Goal: Feedback & Contribution: Contribute content

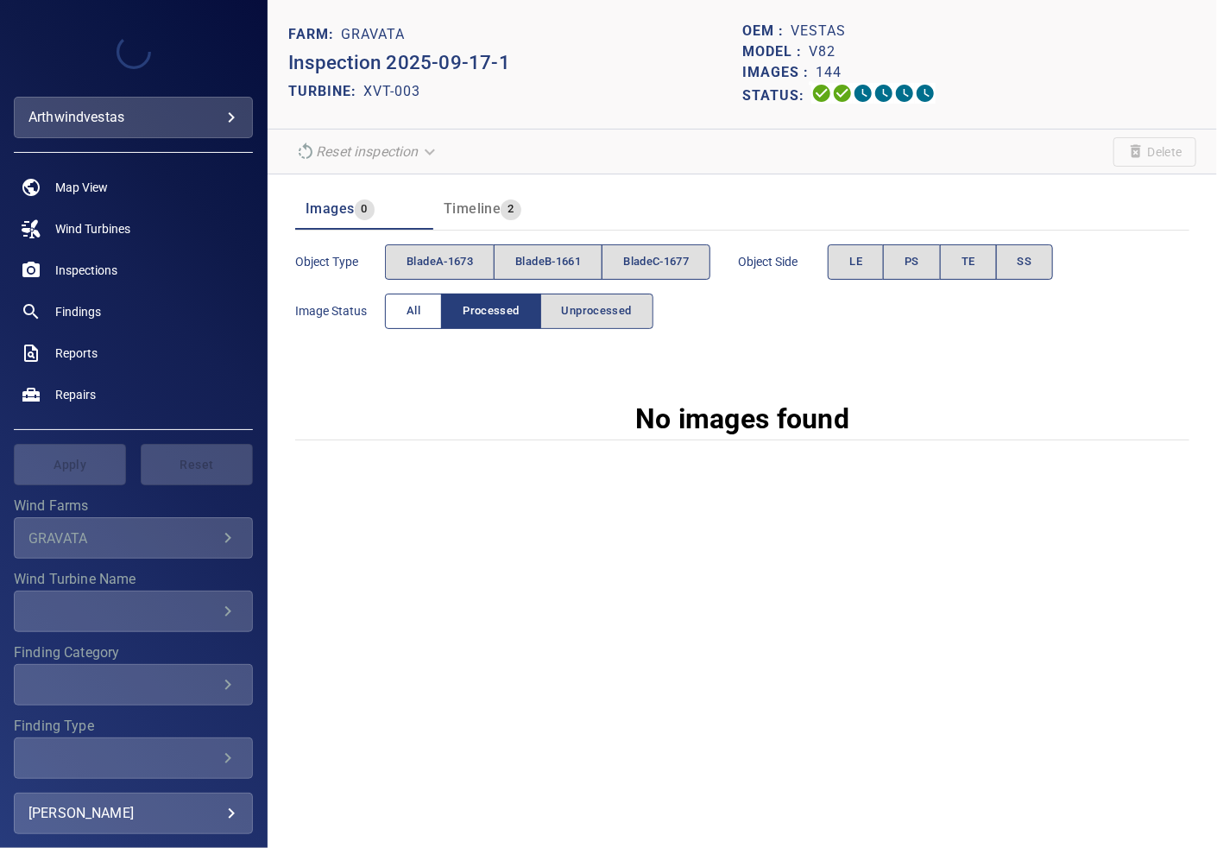
click at [424, 301] on button "All" at bounding box center [413, 311] width 57 height 35
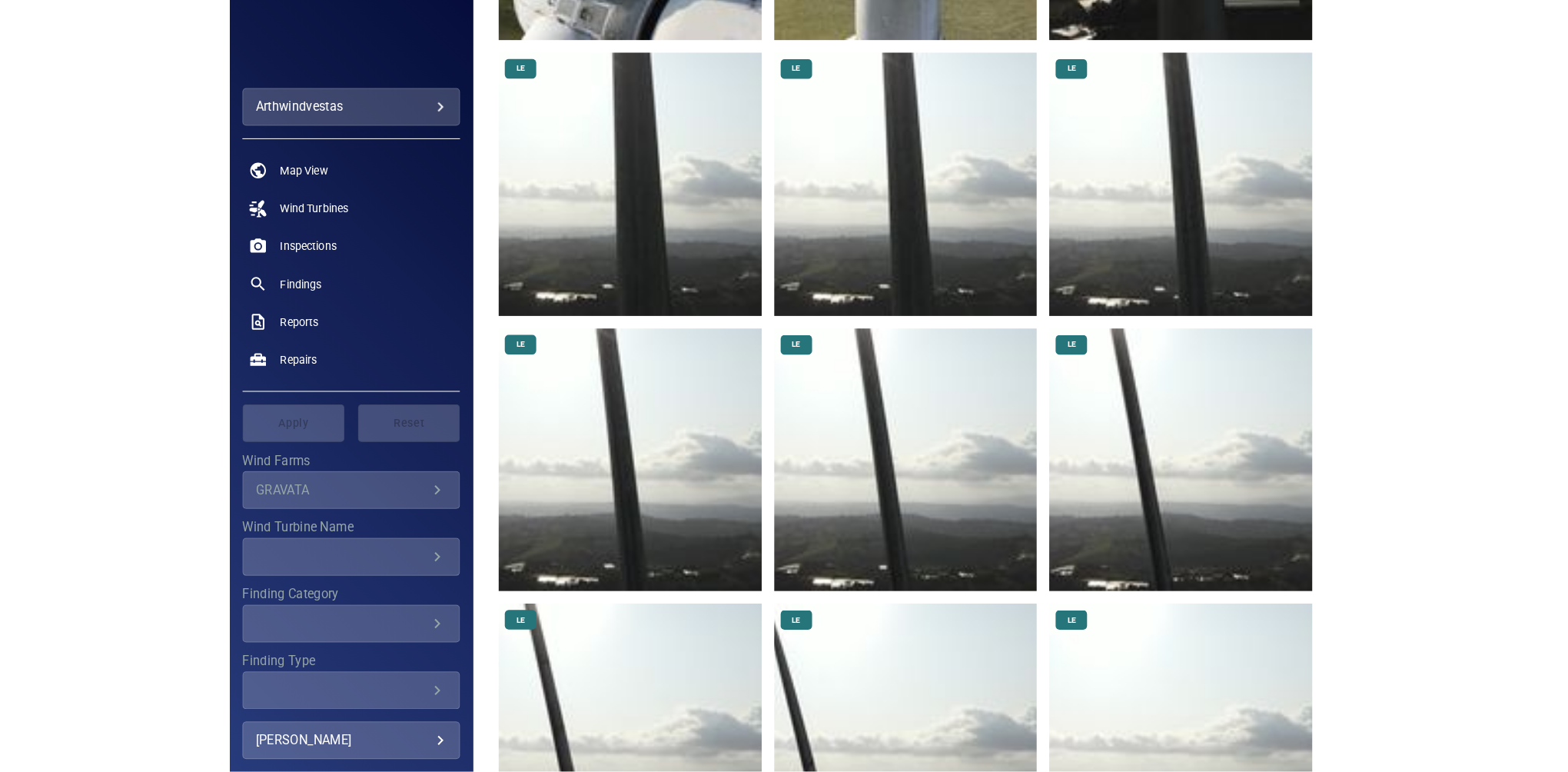
scroll to position [512, 0]
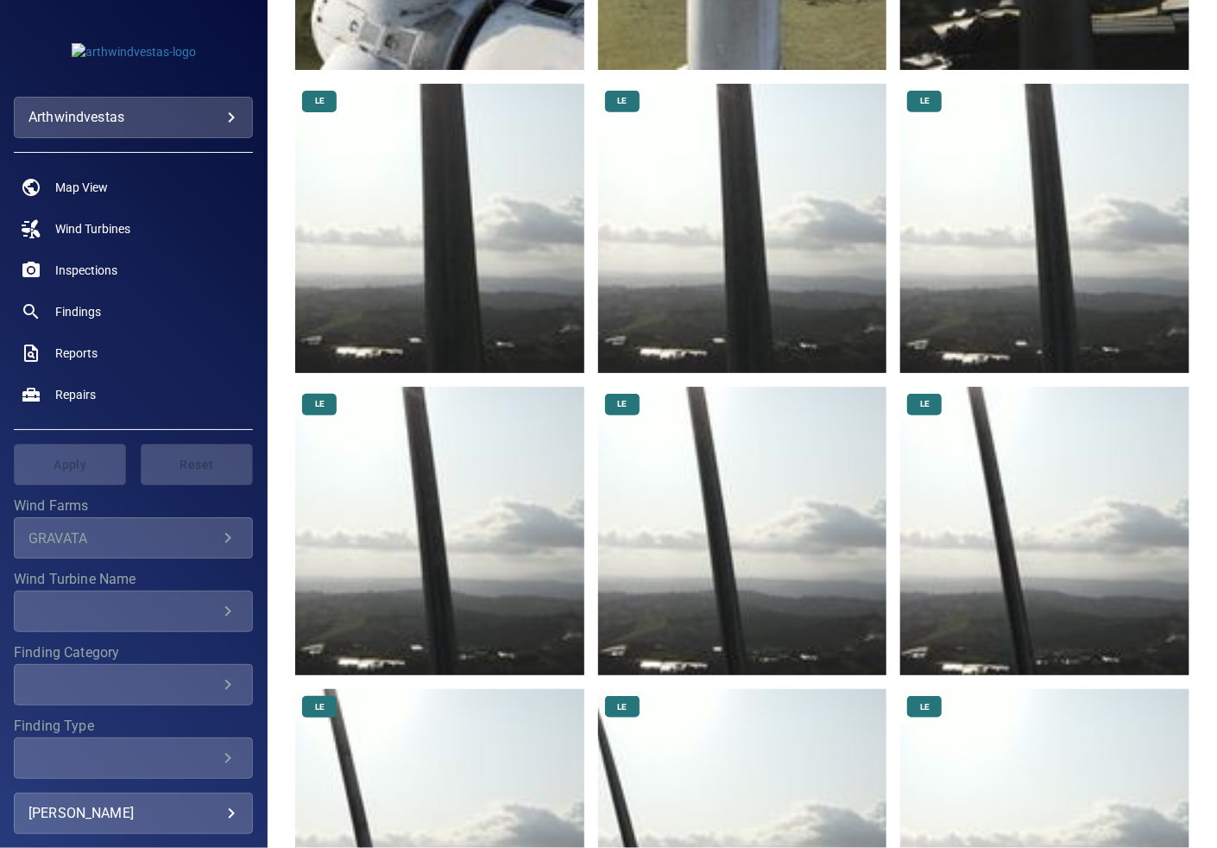
click at [474, 452] on img at bounding box center [439, 531] width 289 height 289
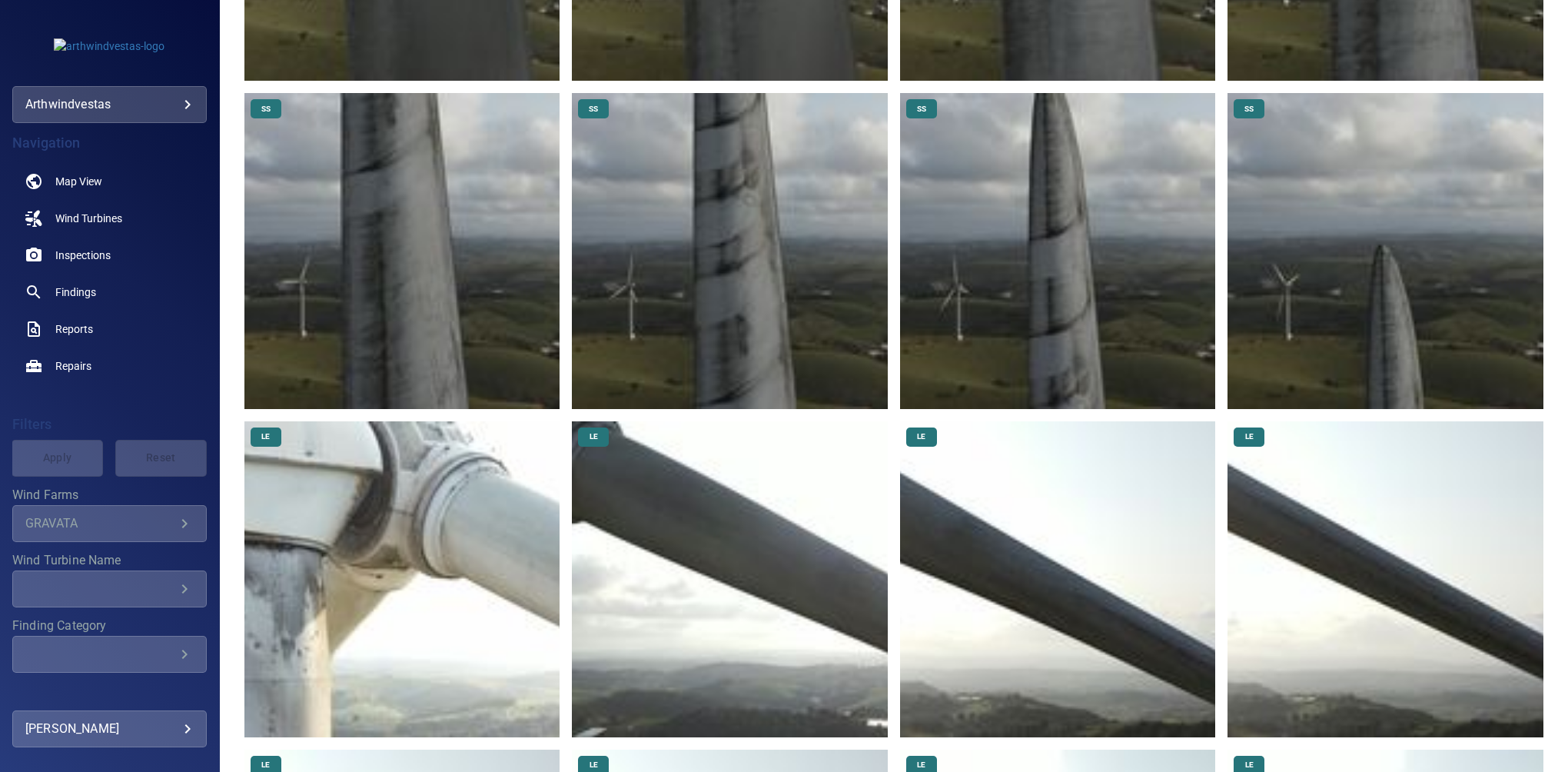
scroll to position [4408, 0]
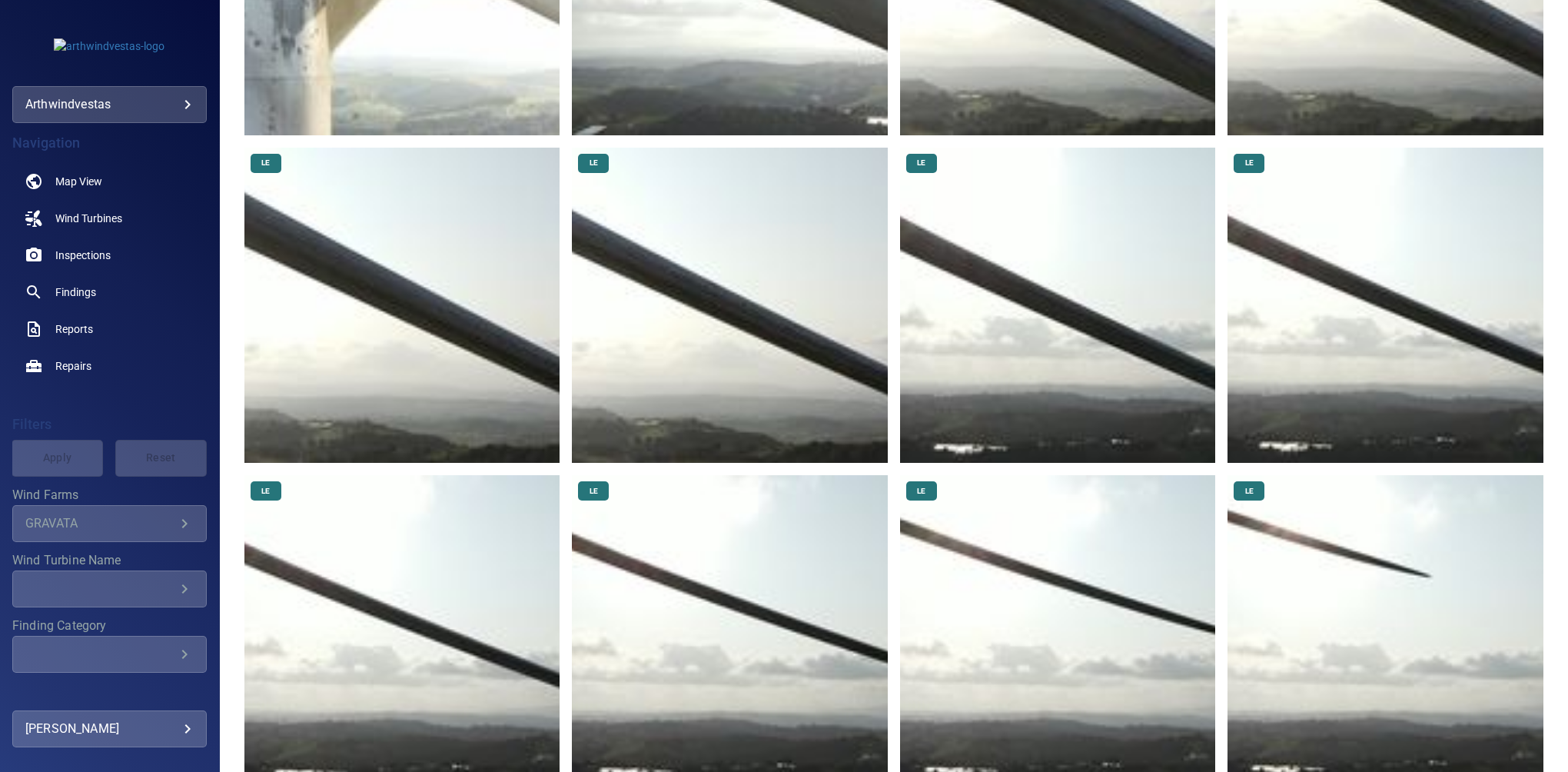
click at [735, 557] on img at bounding box center [729, 633] width 316 height 316
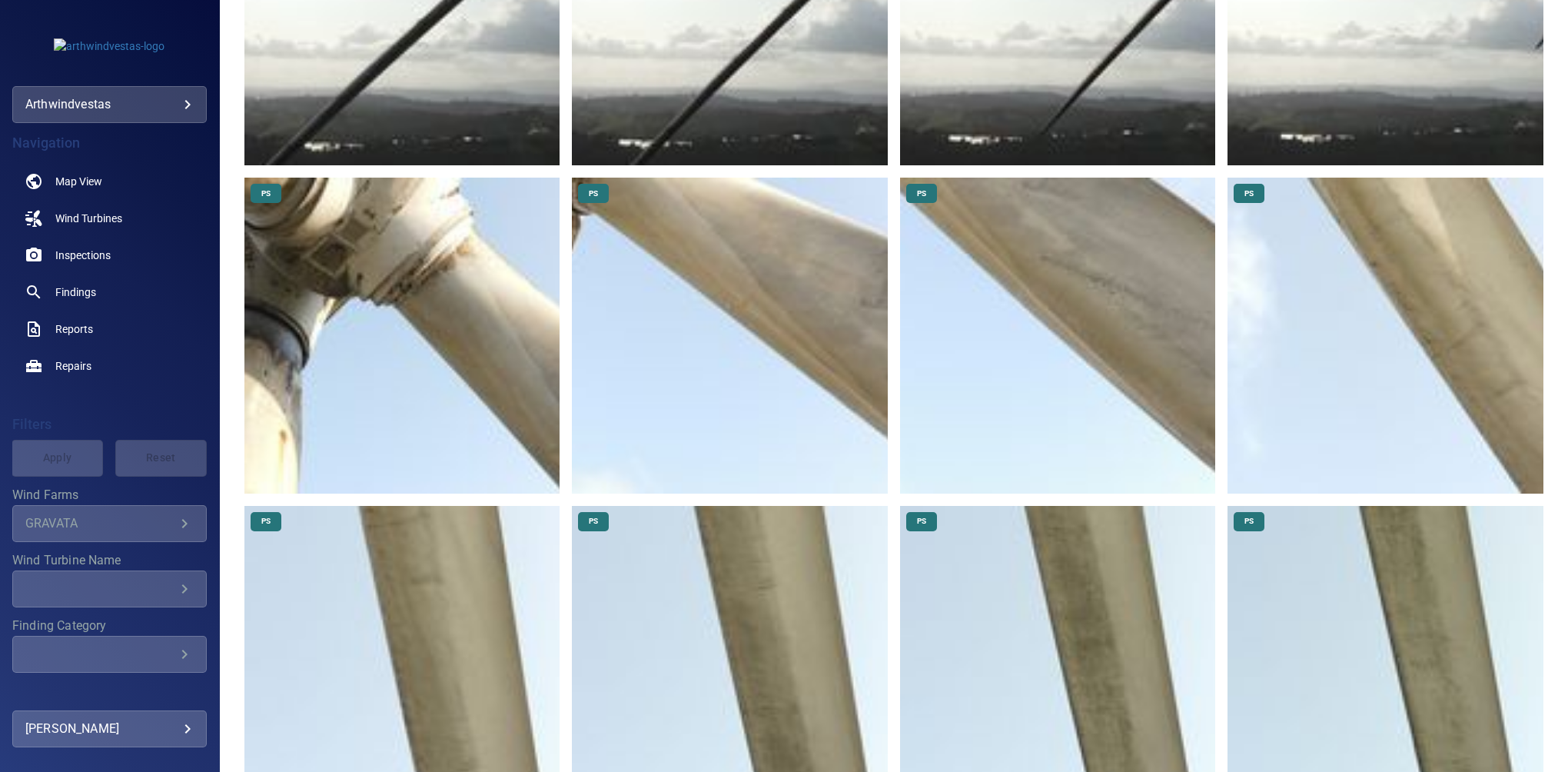
scroll to position [8456, 0]
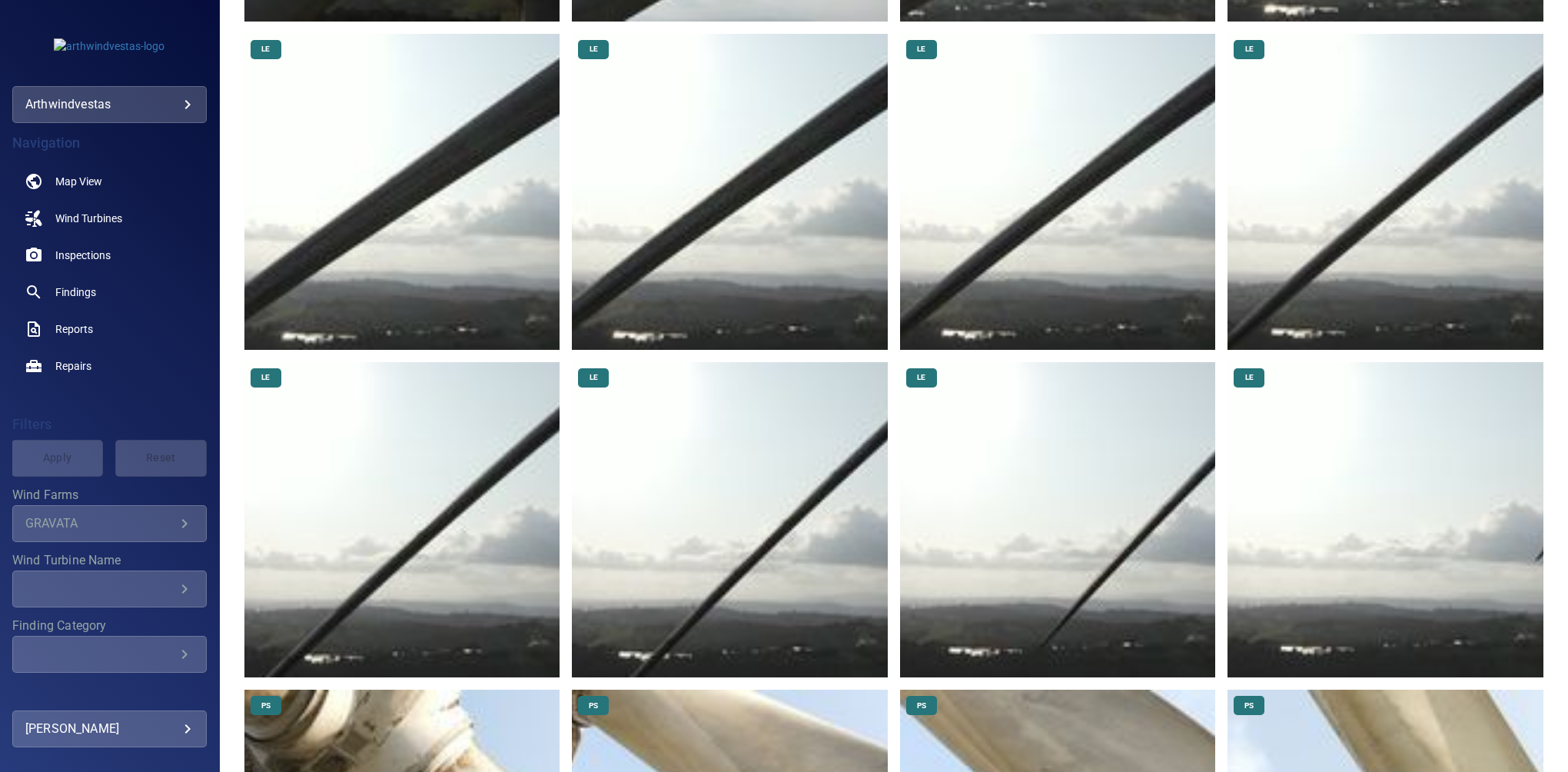
click at [776, 447] on img at bounding box center [729, 520] width 316 height 316
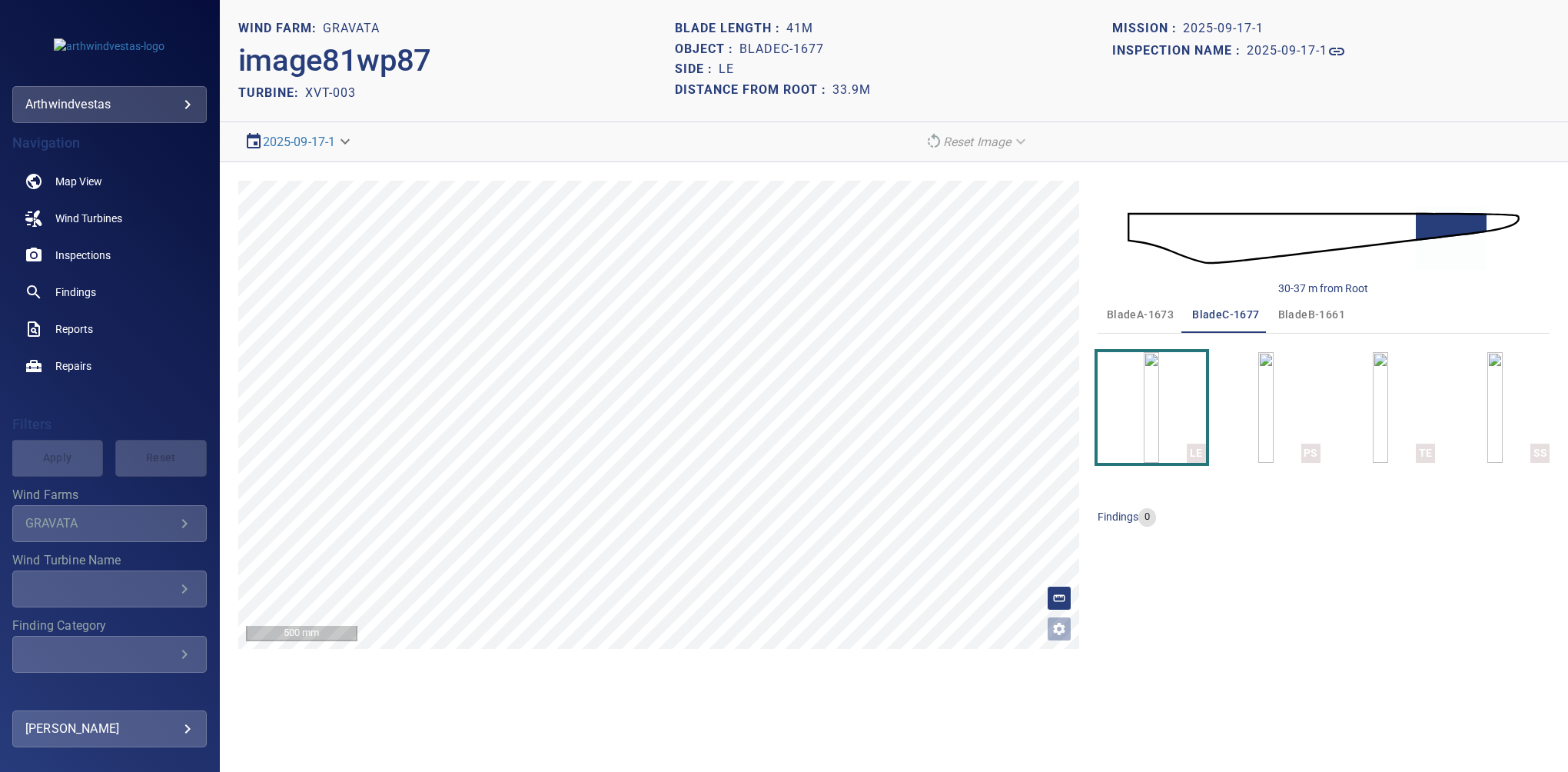
click at [632, 162] on div "**********" at bounding box center [894, 414] width 1348 height 505
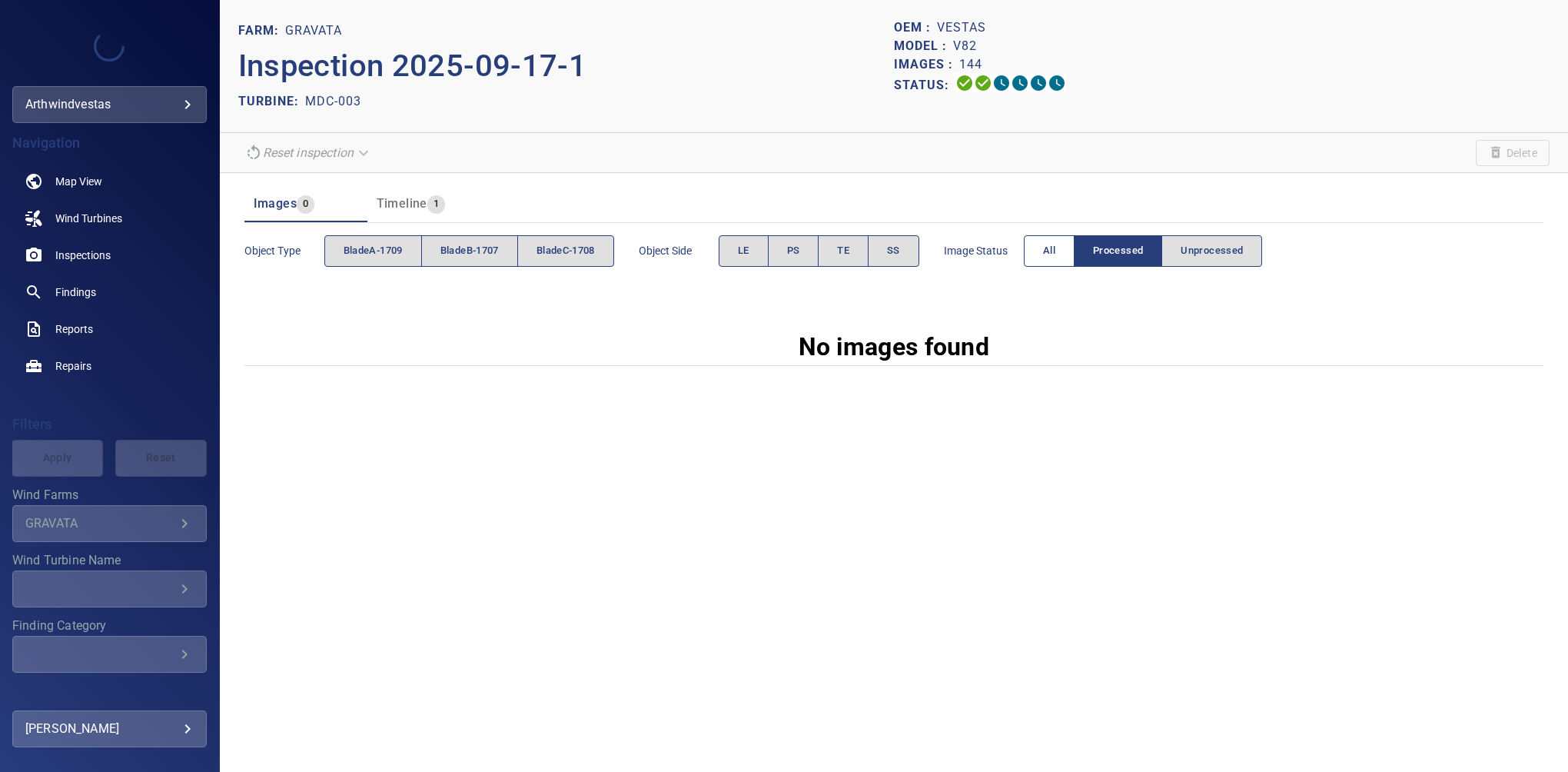
click at [1043, 252] on button "All" at bounding box center [1049, 250] width 51 height 31
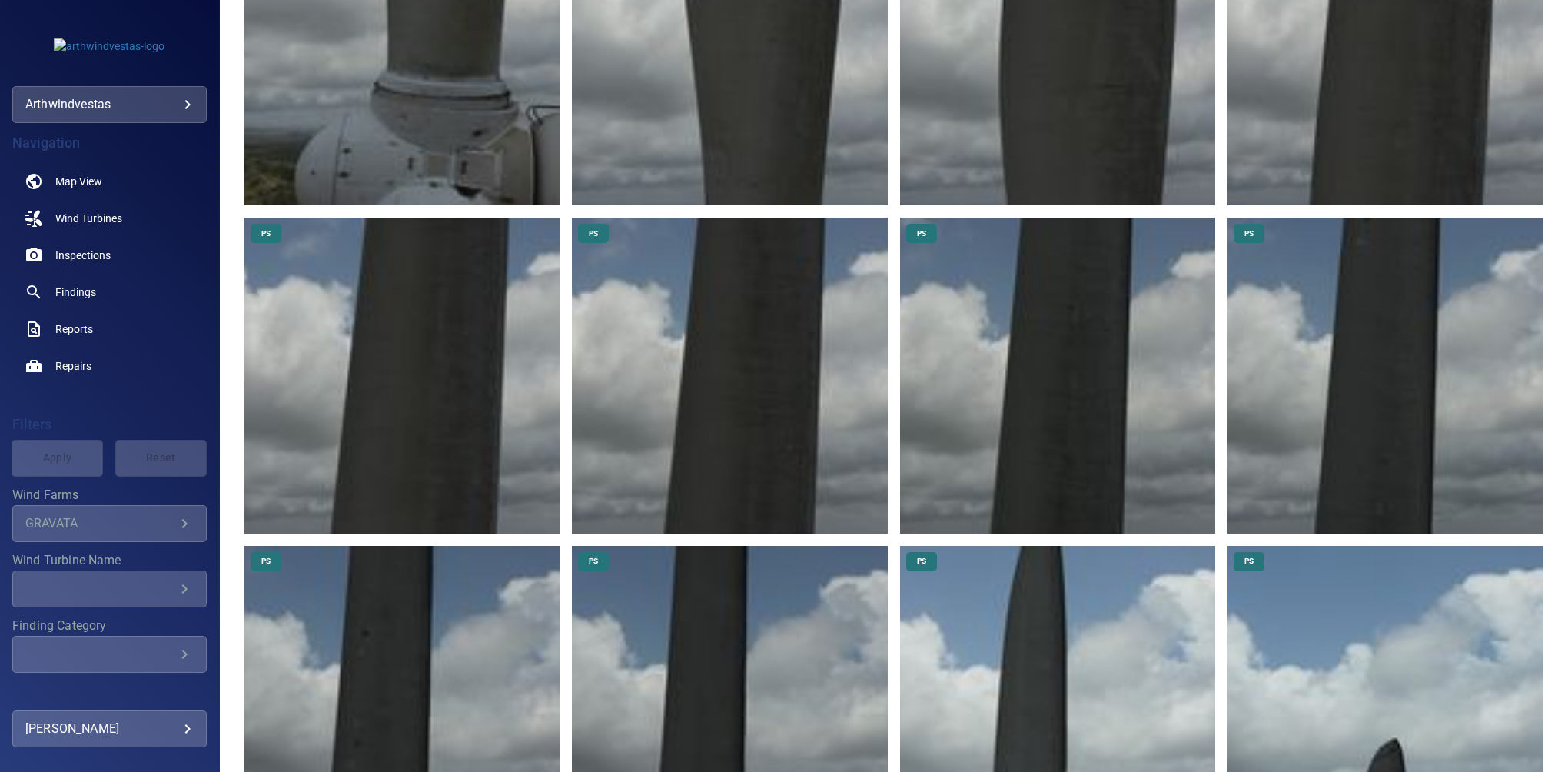
scroll to position [1286, 0]
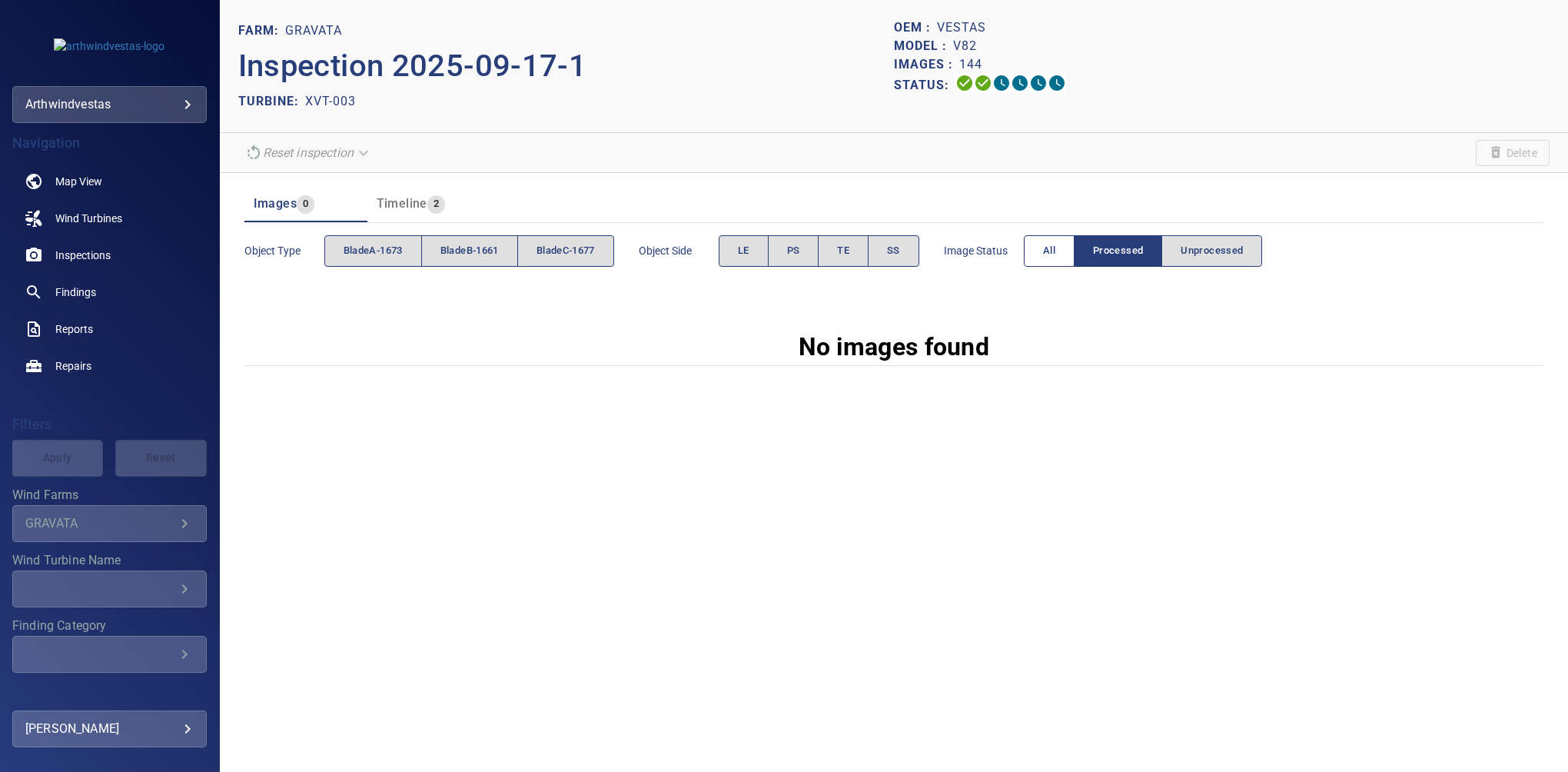
click at [1049, 258] on span "All" at bounding box center [1050, 251] width 12 height 18
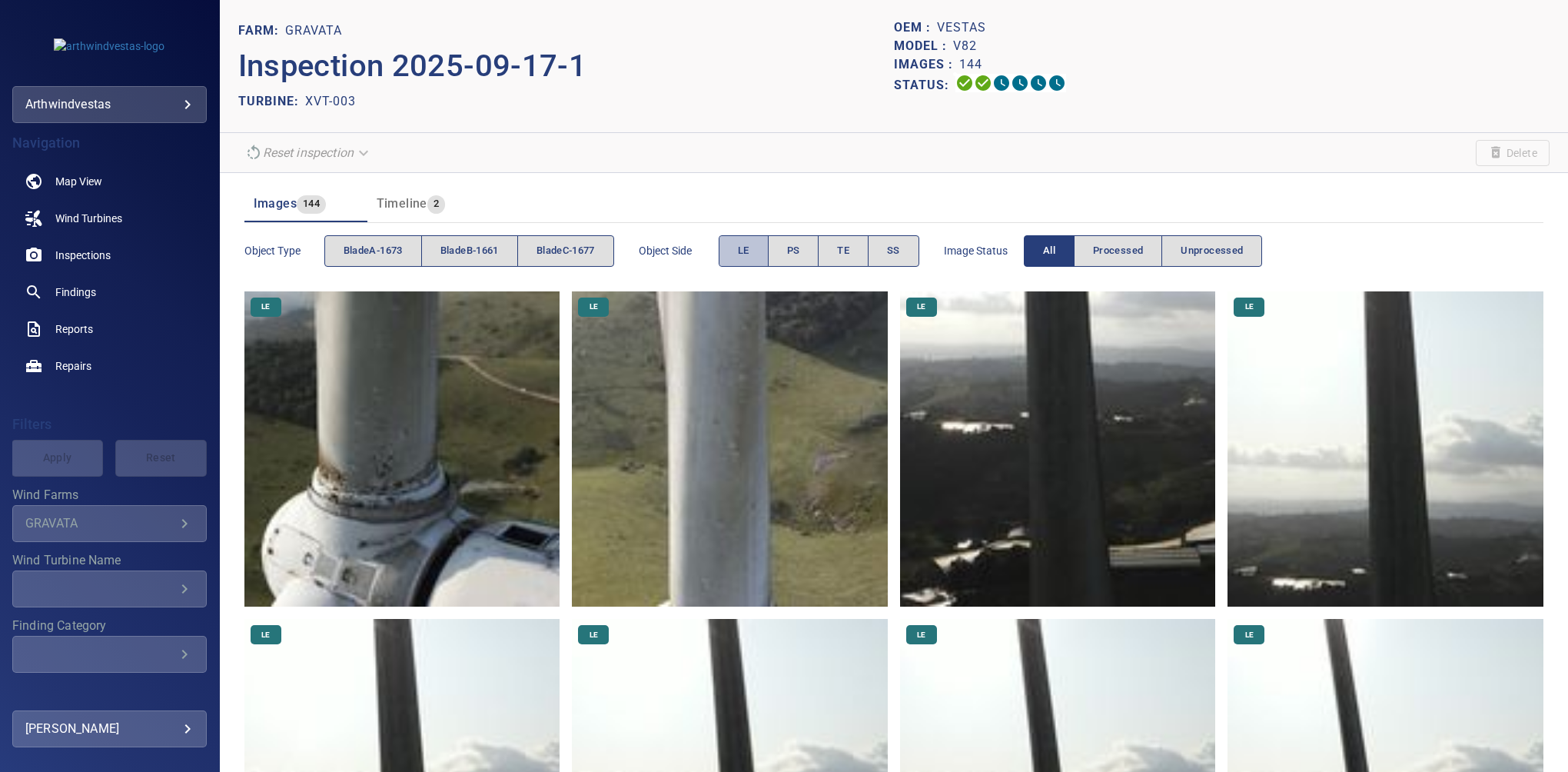
click at [743, 249] on span "LE" at bounding box center [743, 251] width 12 height 18
click at [560, 256] on span "bladeC-1677" at bounding box center [566, 251] width 59 height 18
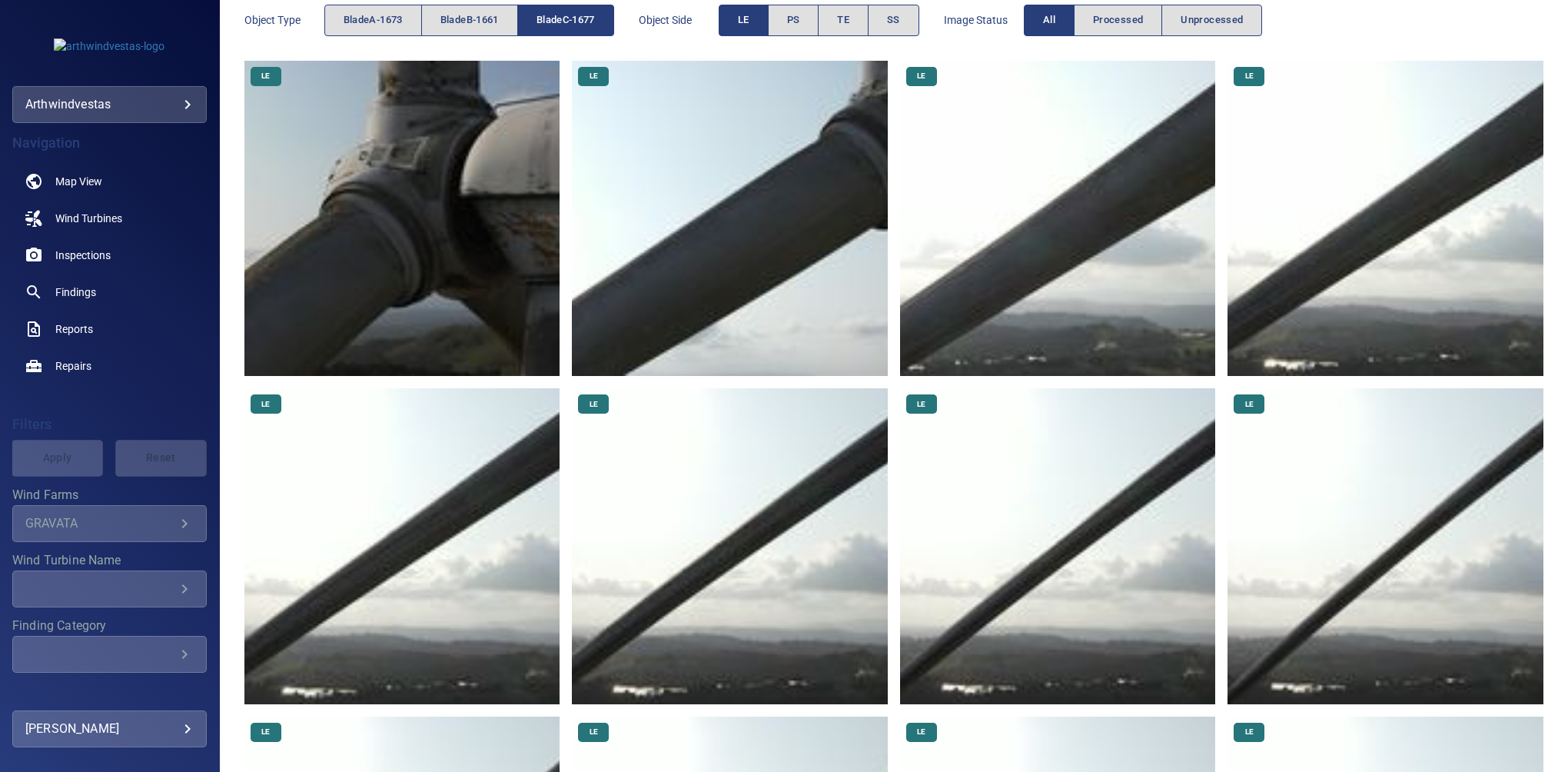
scroll to position [207, 0]
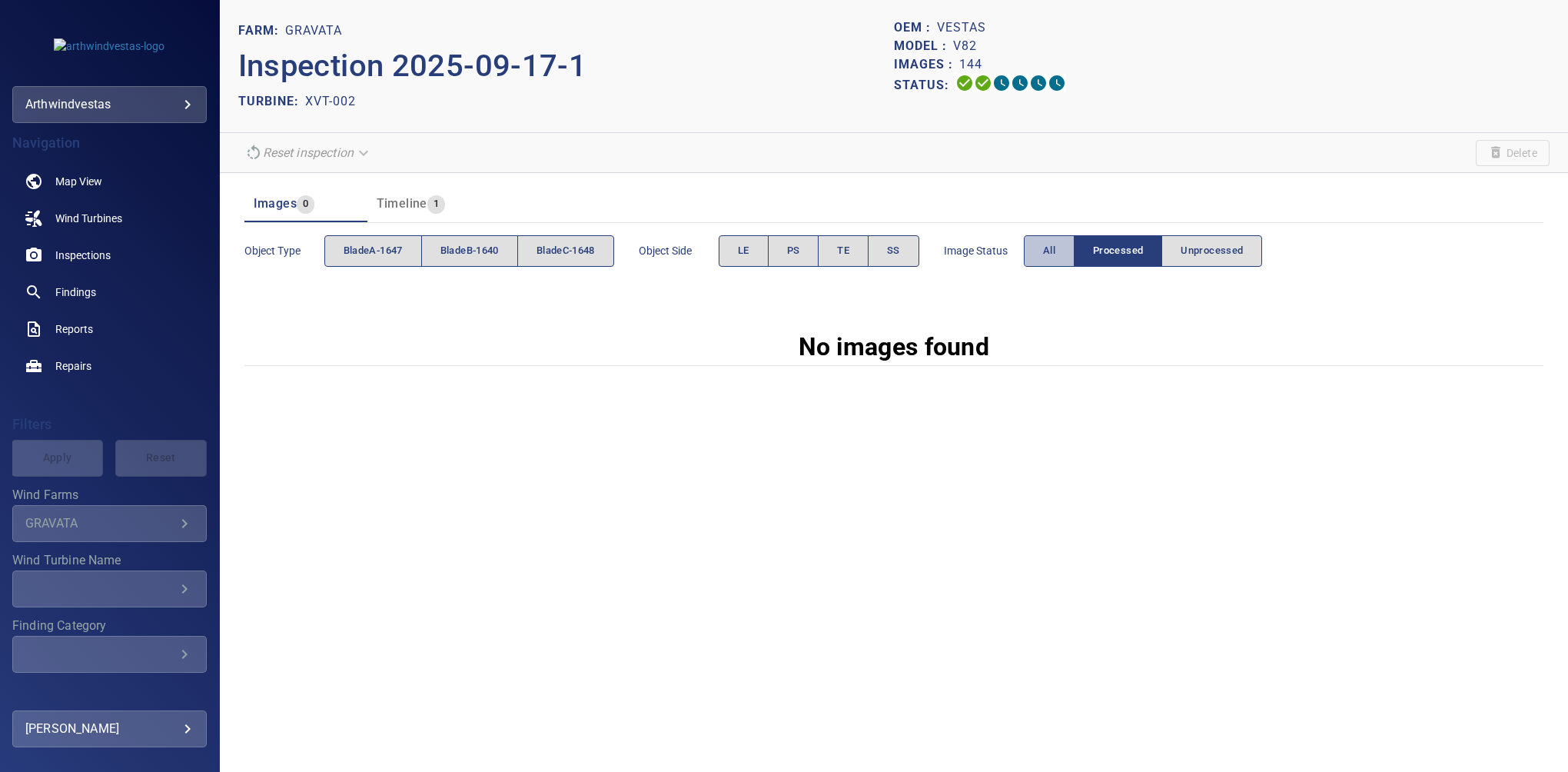
click at [1037, 246] on button "All" at bounding box center [1049, 250] width 51 height 31
click at [1055, 269] on div "Image Status All Processed Unprocessed" at bounding box center [1103, 250] width 319 height 44
click at [1052, 229] on div "Image Status All Processed Unprocessed" at bounding box center [1103, 250] width 319 height 44
click at [1049, 245] on span "All" at bounding box center [1050, 251] width 12 height 18
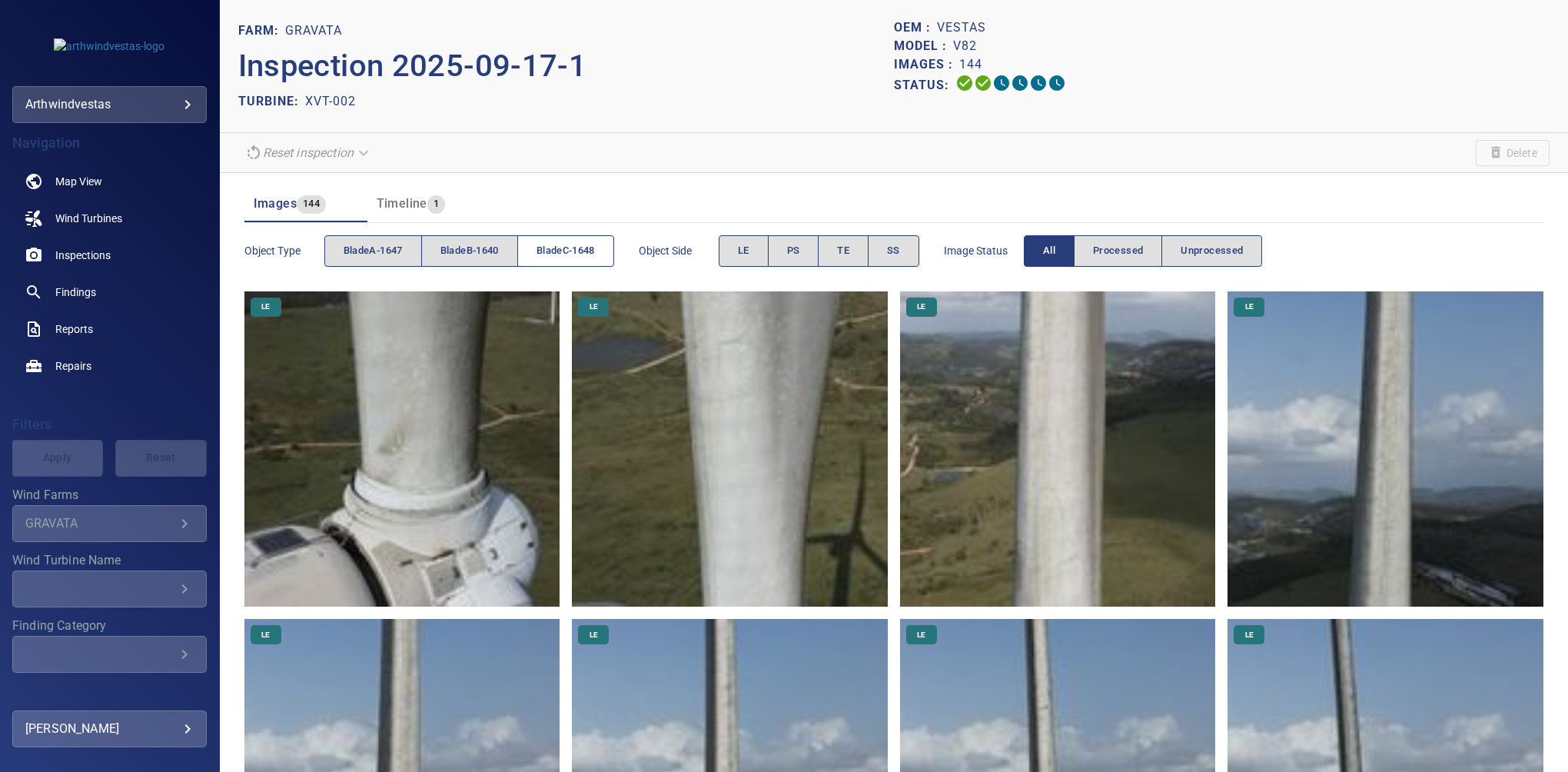
click at [566, 254] on span "bladeC-1648" at bounding box center [566, 251] width 59 height 18
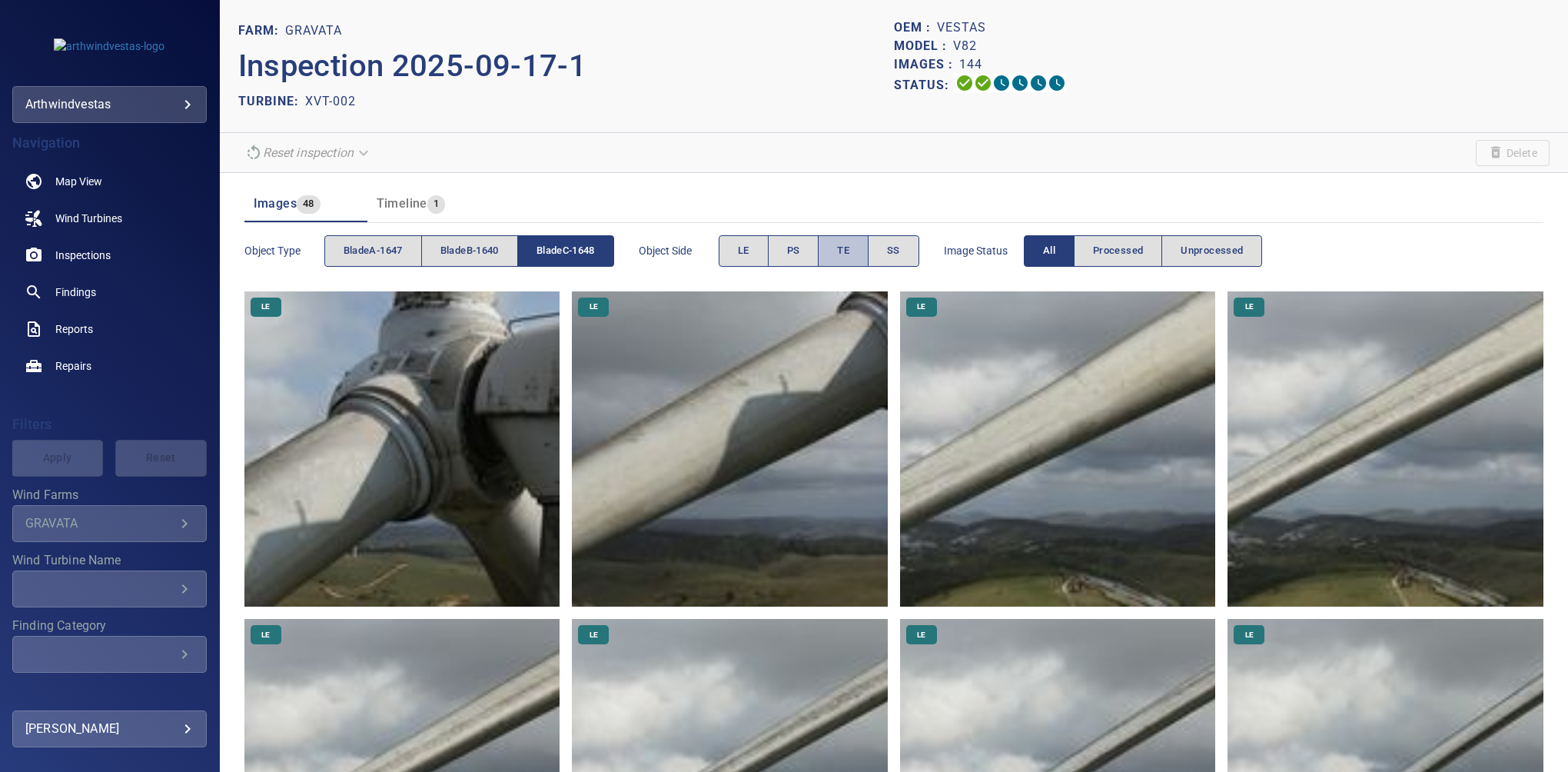
click at [844, 262] on button "TE" at bounding box center [843, 250] width 51 height 31
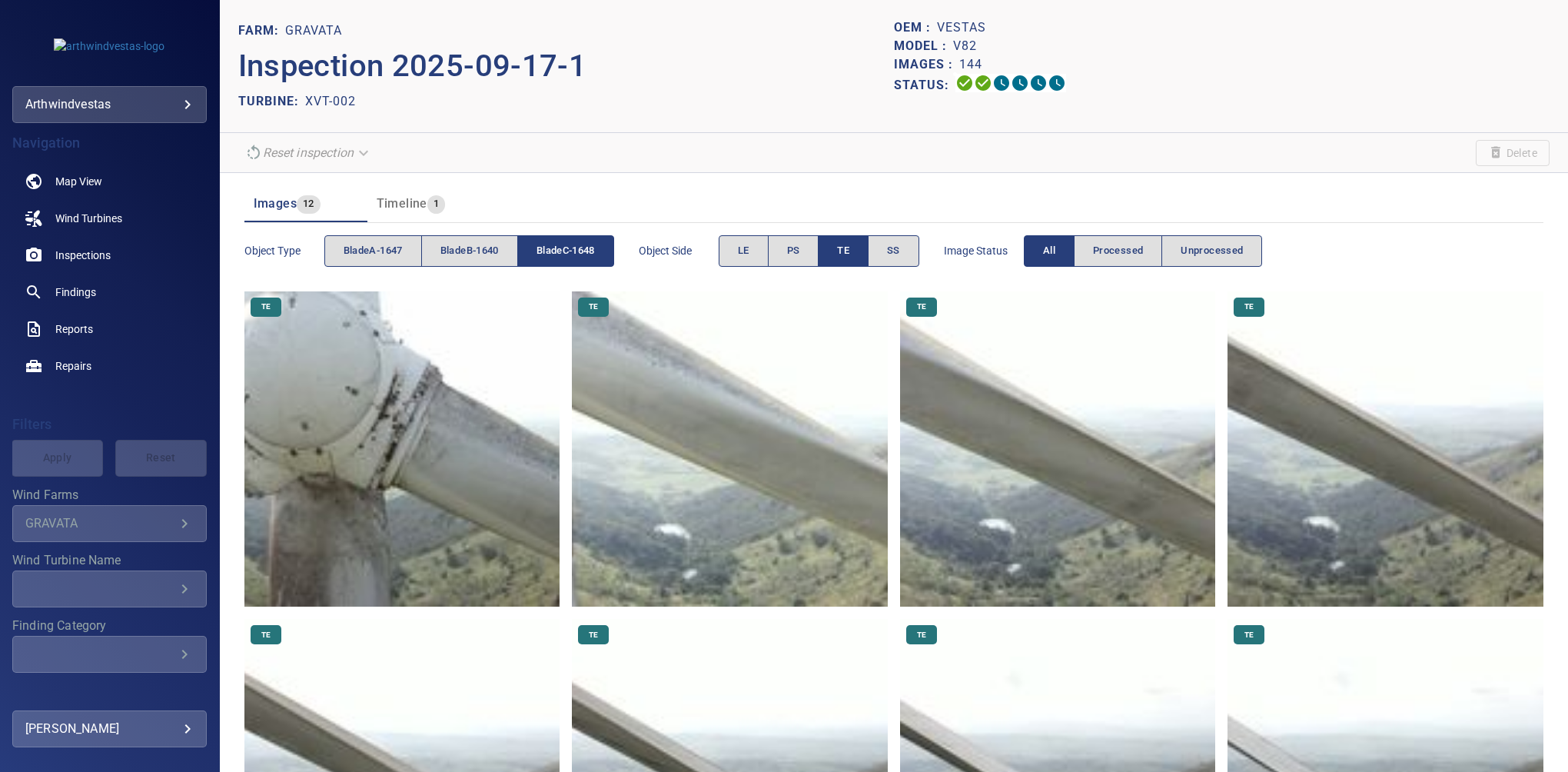
scroll to position [519, 0]
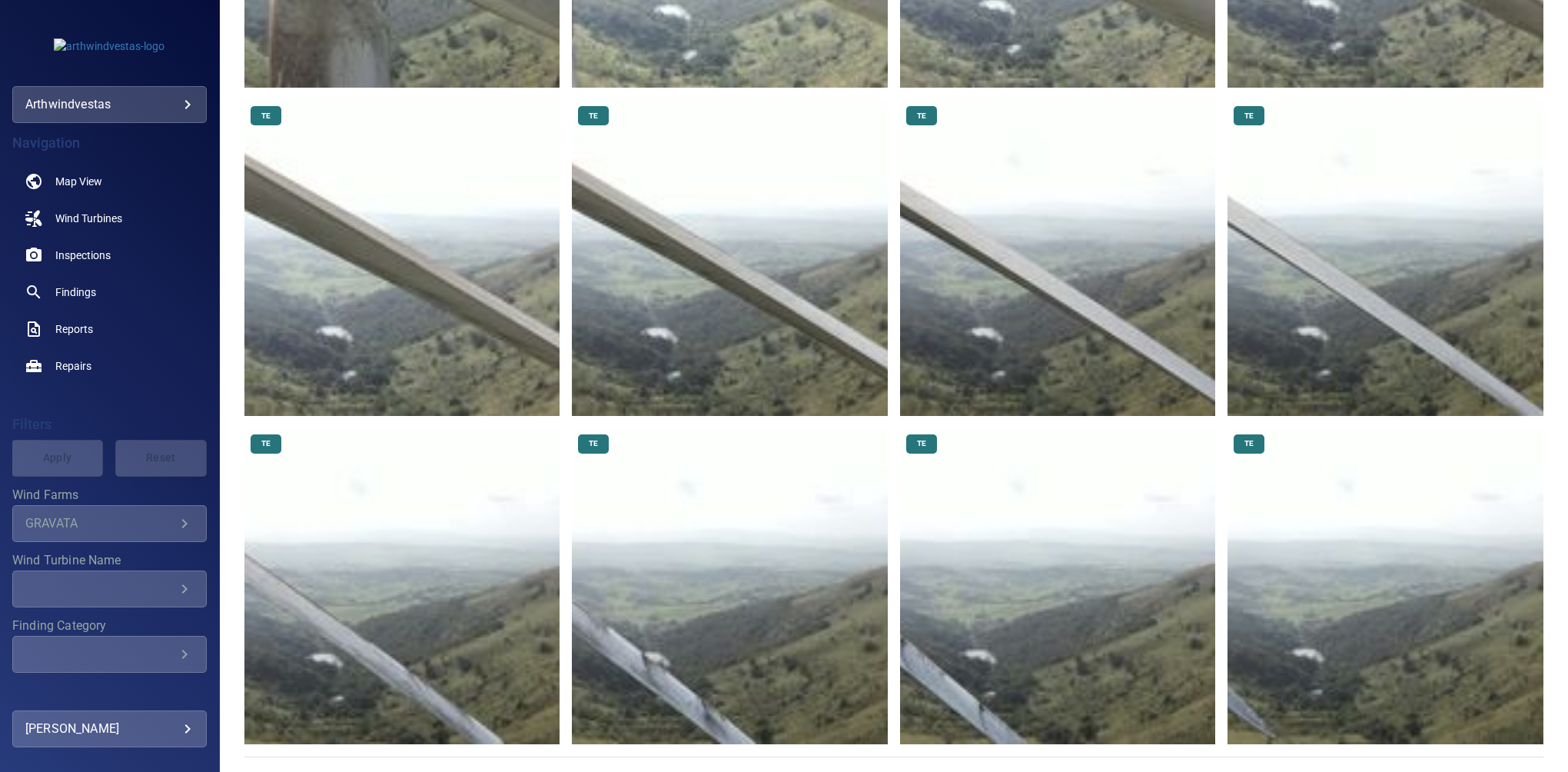
click at [1270, 646] on img at bounding box center [1385, 586] width 316 height 316
click at [1020, 584] on img at bounding box center [1058, 586] width 316 height 316
click at [711, 611] on img at bounding box center [729, 586] width 316 height 316
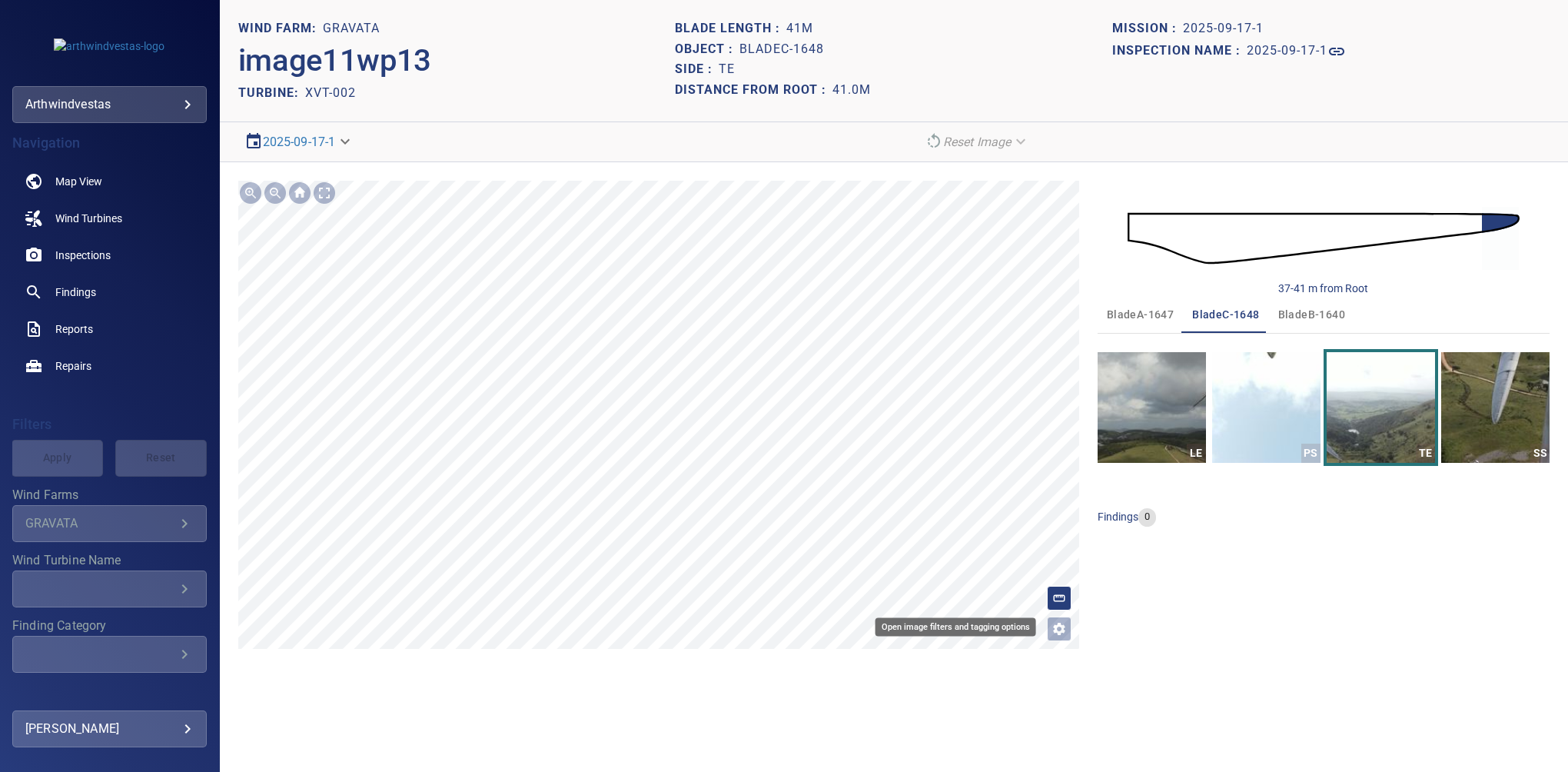
click at [1060, 630] on icon "Open image filters and tagging options" at bounding box center [1059, 629] width 15 height 15
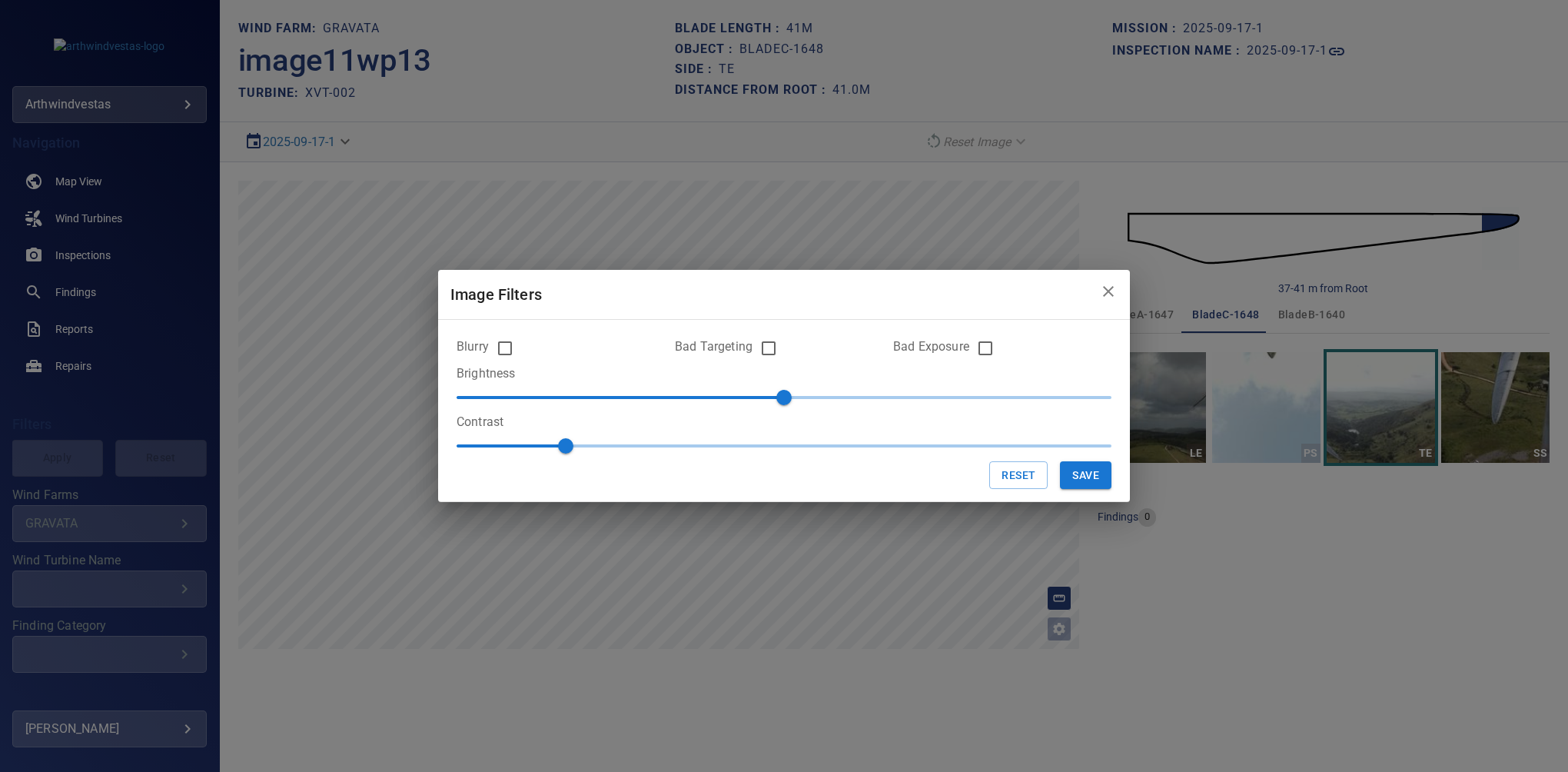
click at [787, 353] on div "Bad Targeting" at bounding box center [784, 348] width 218 height 32
click at [1089, 469] on button "Save" at bounding box center [1086, 475] width 52 height 28
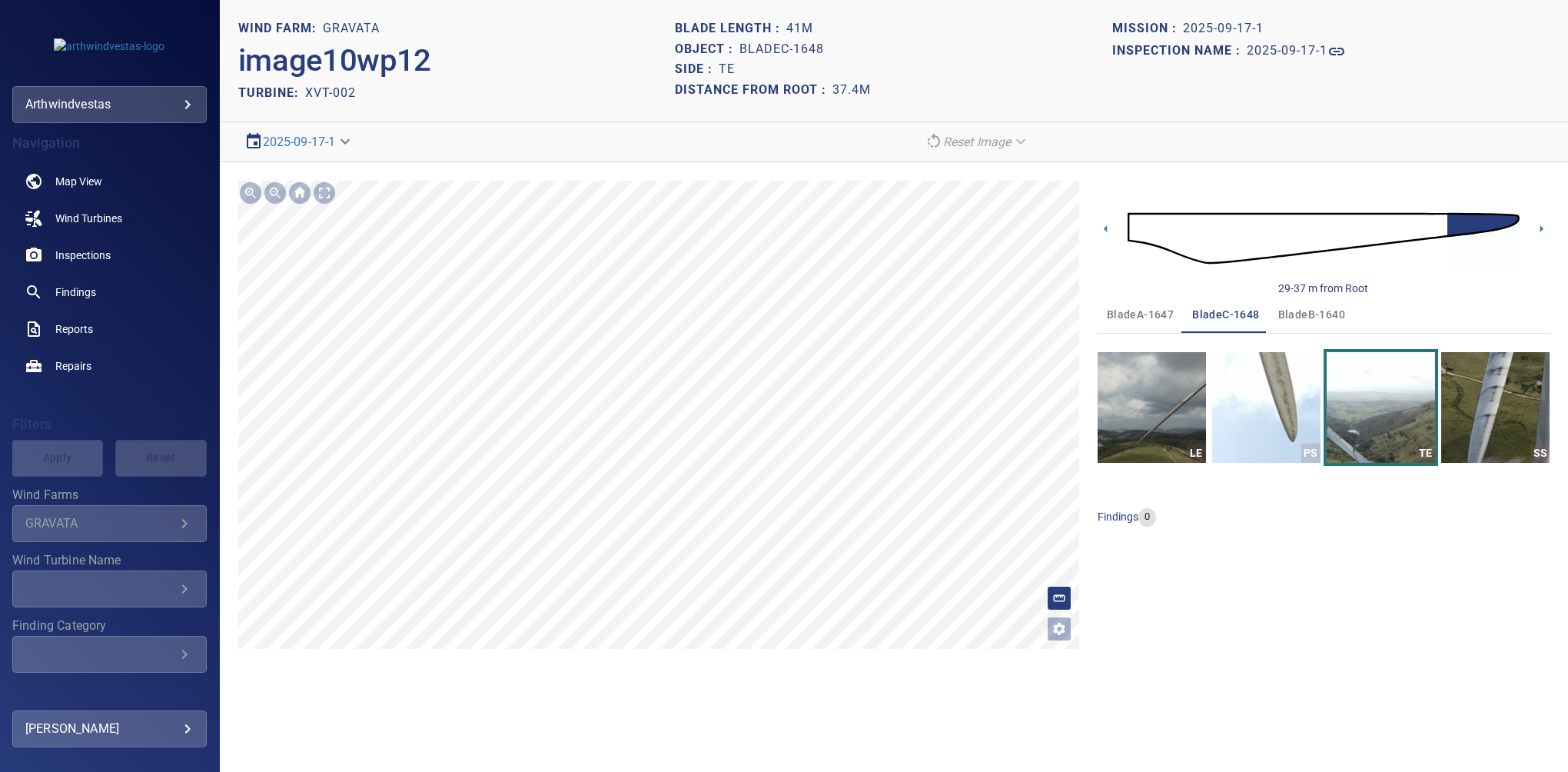
click at [1060, 628] on icon "Open image filters and tagging options" at bounding box center [1059, 629] width 15 height 15
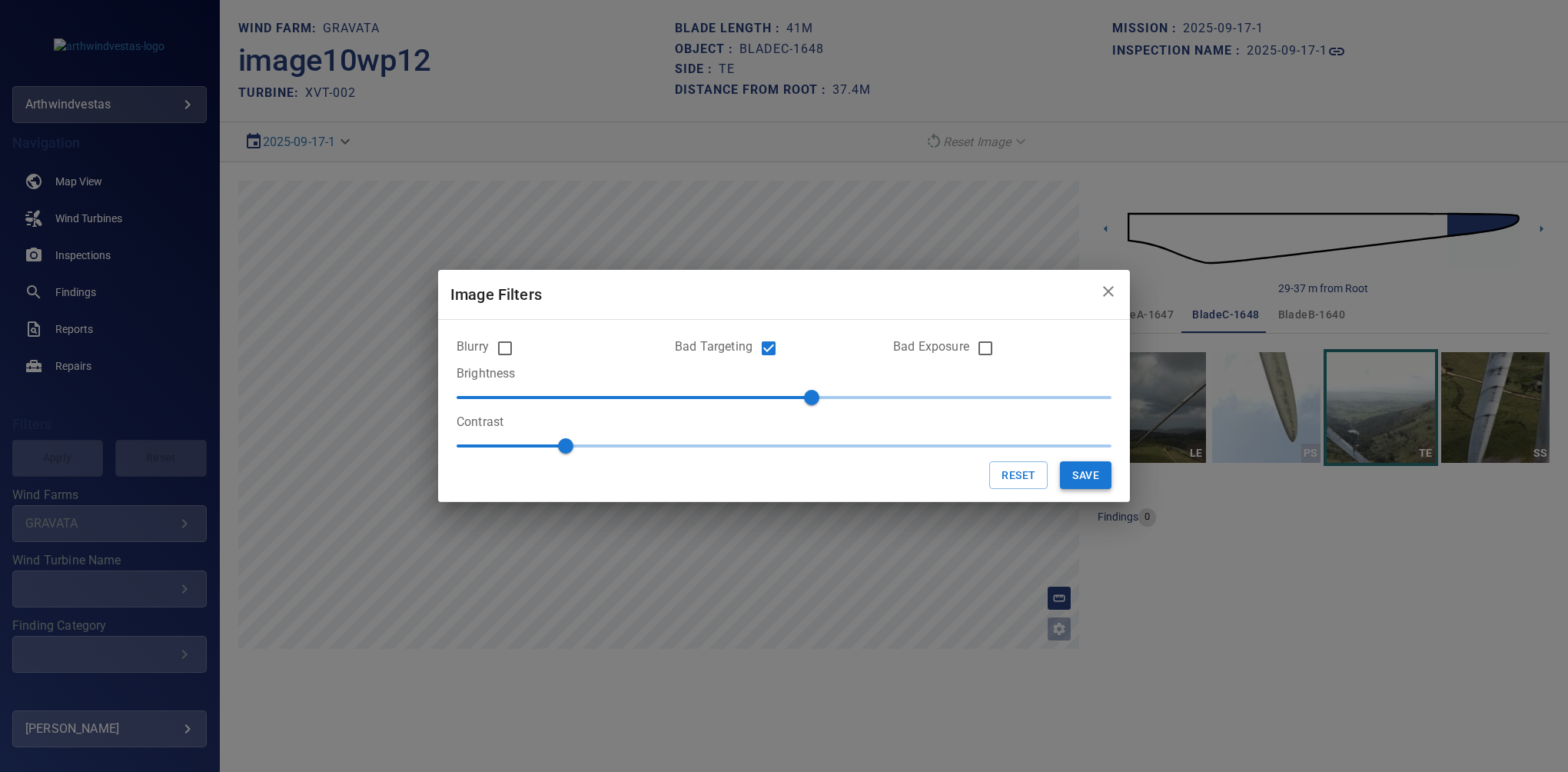
click at [1089, 474] on button "Save" at bounding box center [1086, 475] width 52 height 28
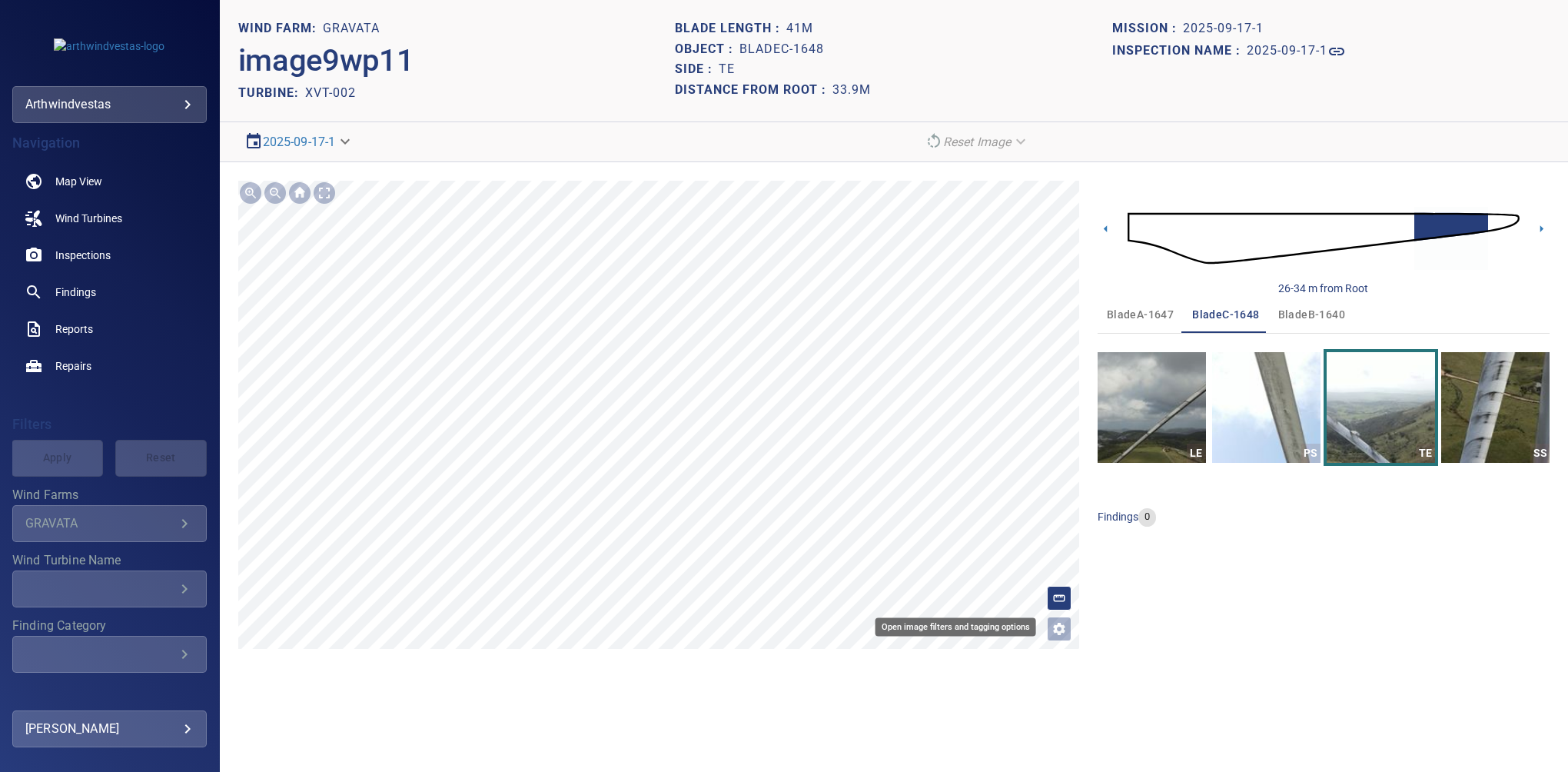
click at [1057, 630] on icon "Open image filters and tagging options" at bounding box center [1060, 629] width 12 height 12
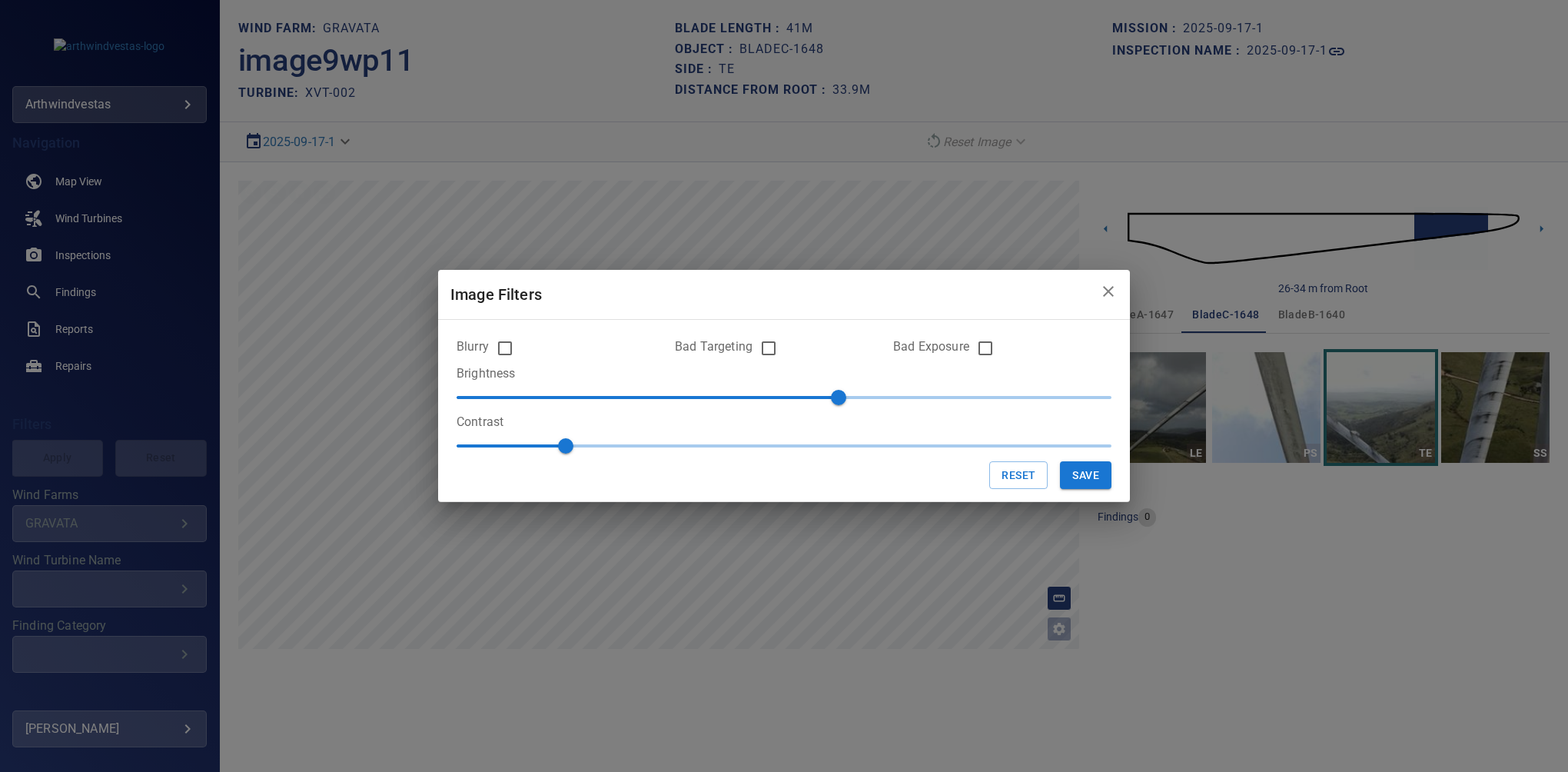
click at [751, 337] on div "Bad Targeting" at bounding box center [784, 348] width 218 height 32
drag, startPoint x: 1081, startPoint y: 471, endPoint x: 1036, endPoint y: 402, distance: 82.4
click at [1083, 468] on button "Save" at bounding box center [1086, 475] width 52 height 28
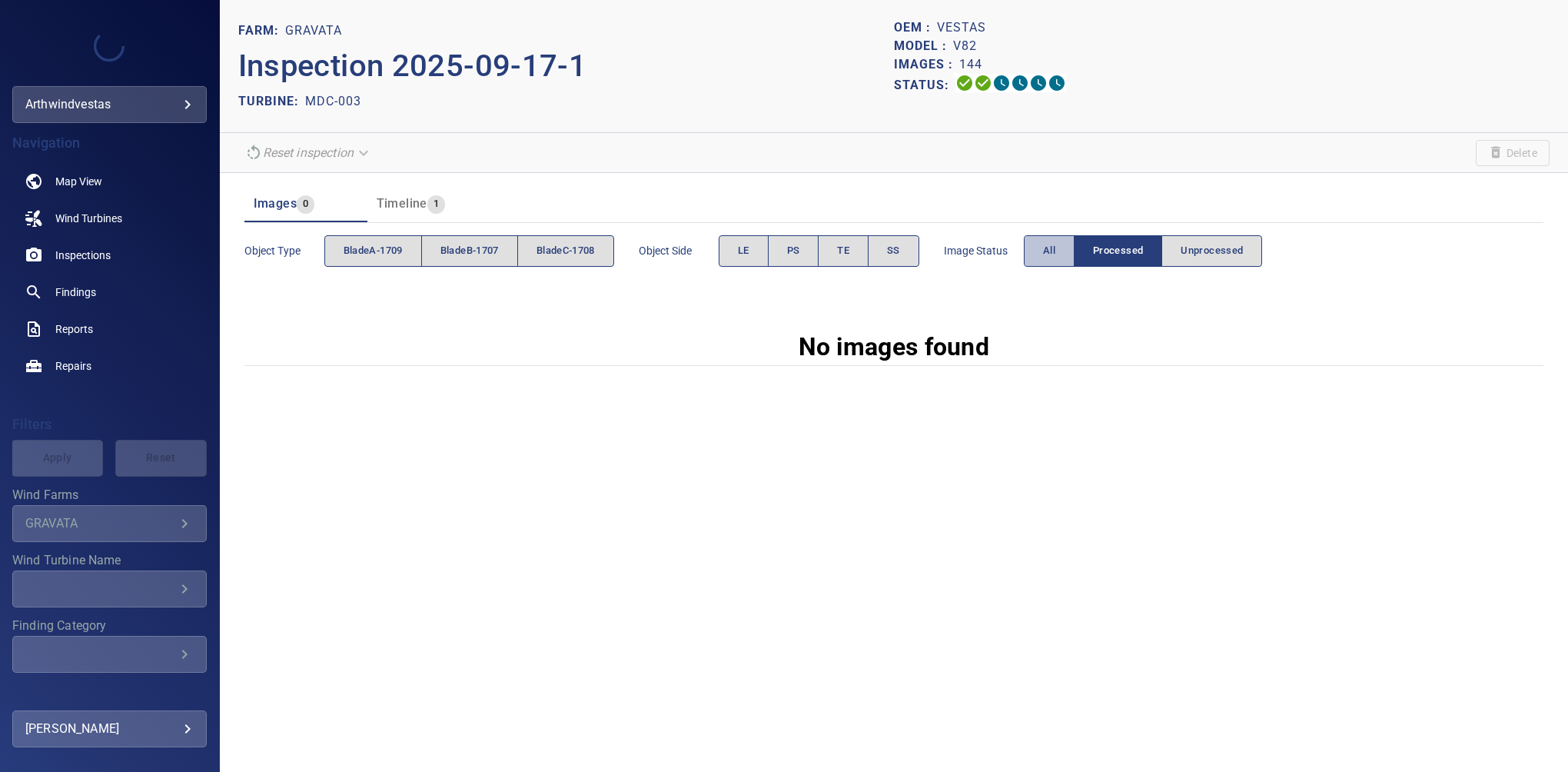
click at [1033, 235] on button "All" at bounding box center [1049, 250] width 51 height 31
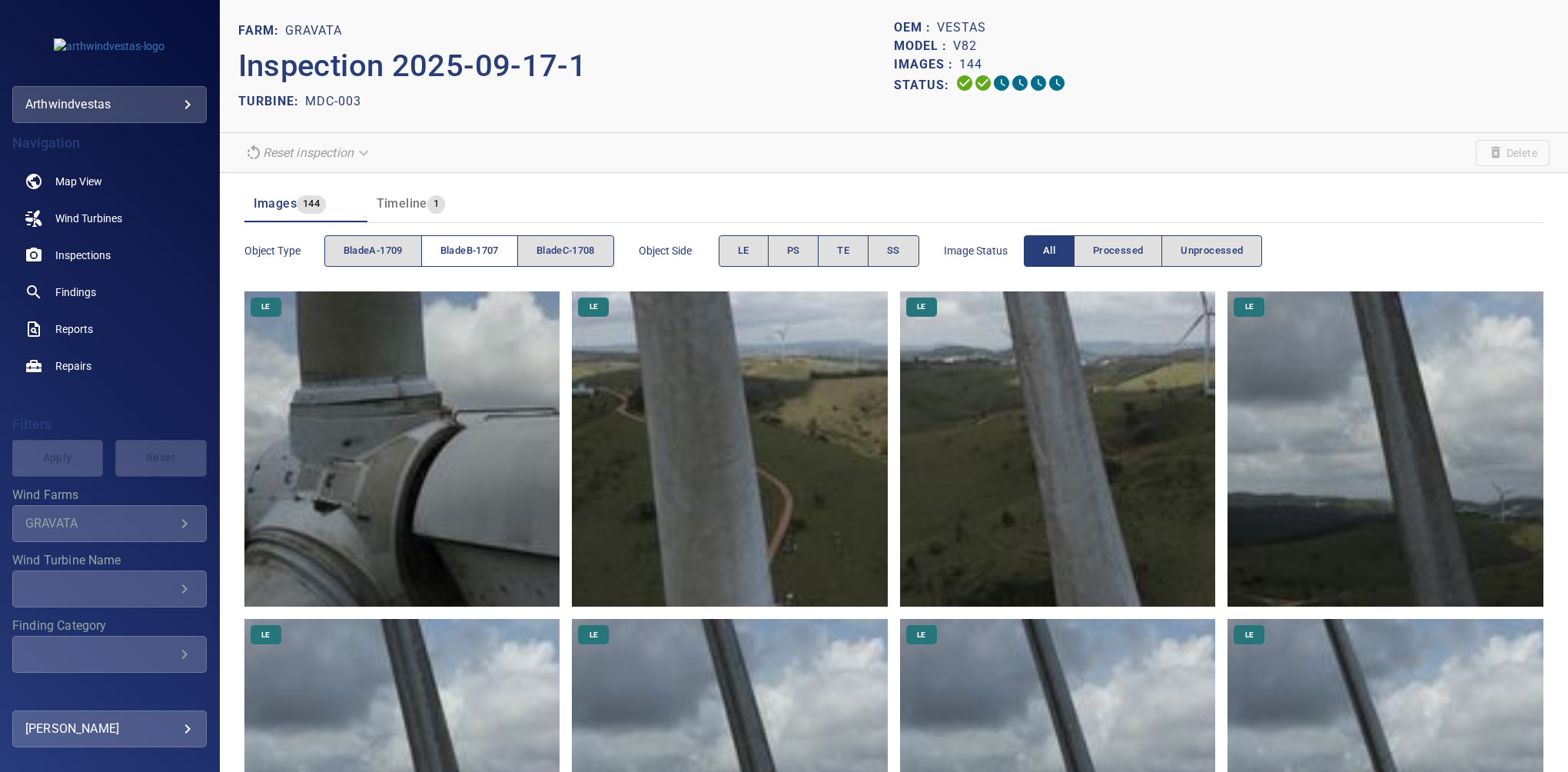
click at [467, 262] on button "bladeB-1707" at bounding box center [469, 250] width 97 height 31
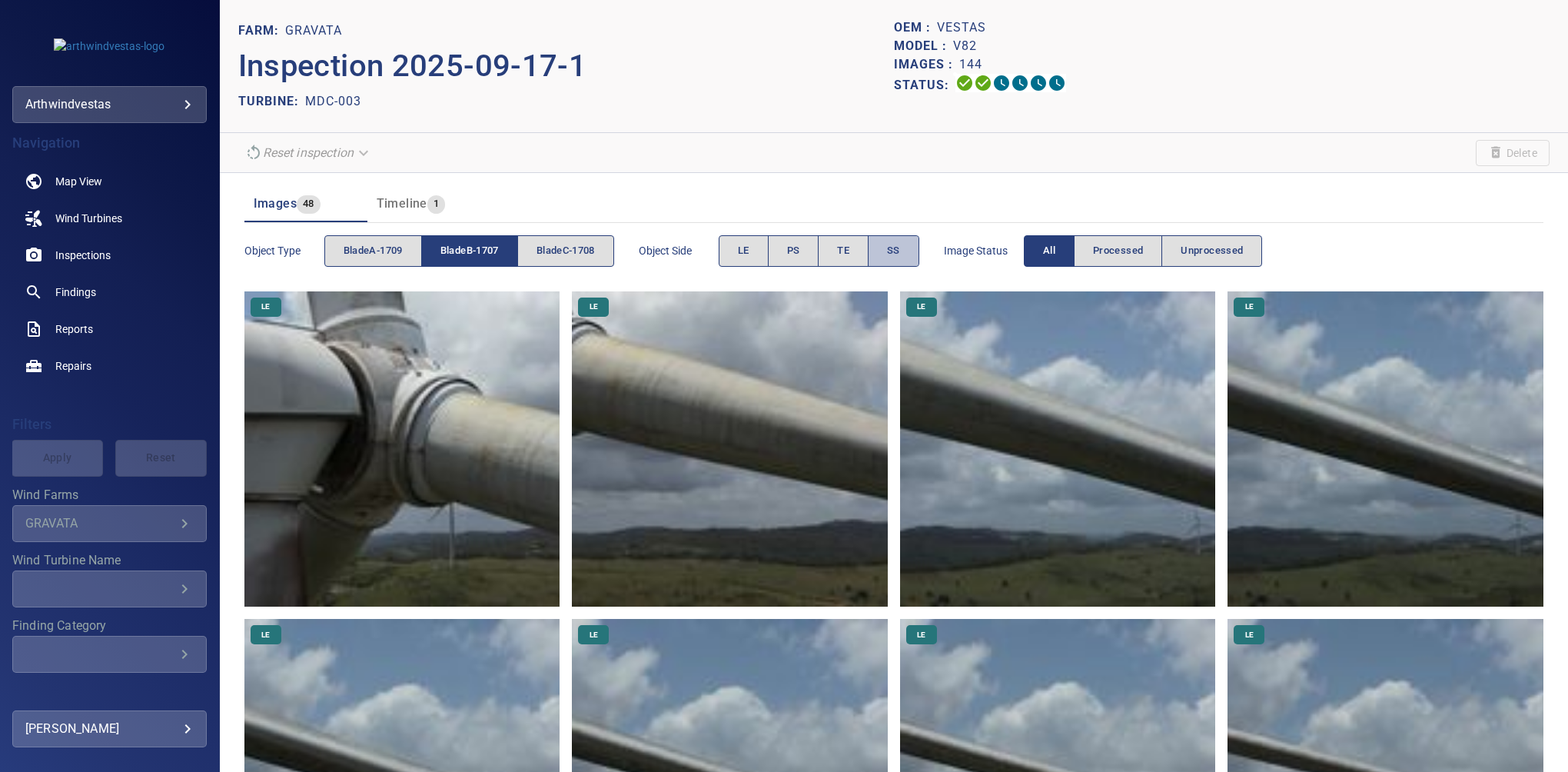
click at [895, 262] on button "SS" at bounding box center [894, 250] width 52 height 31
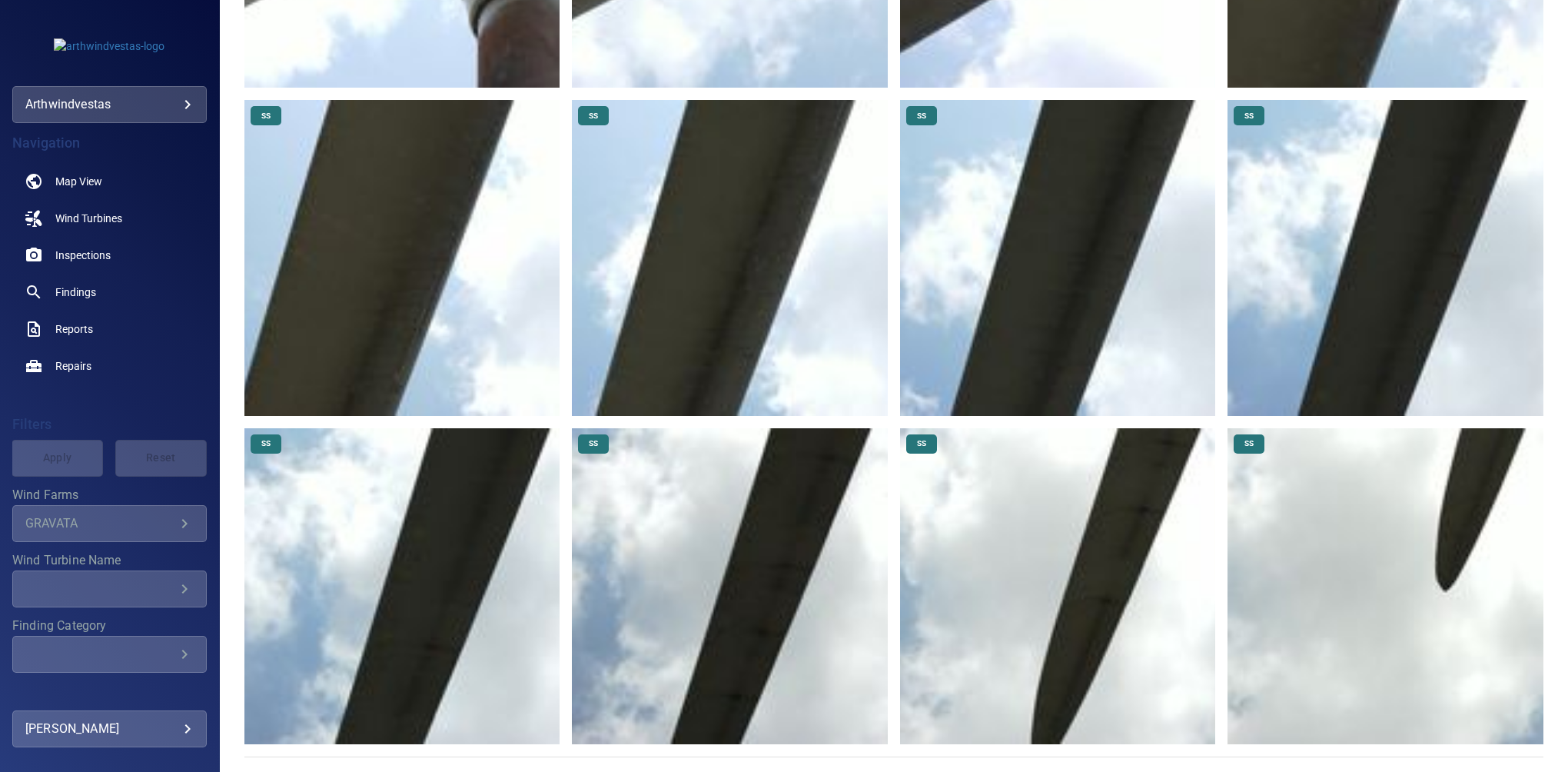
scroll to position [372, 0]
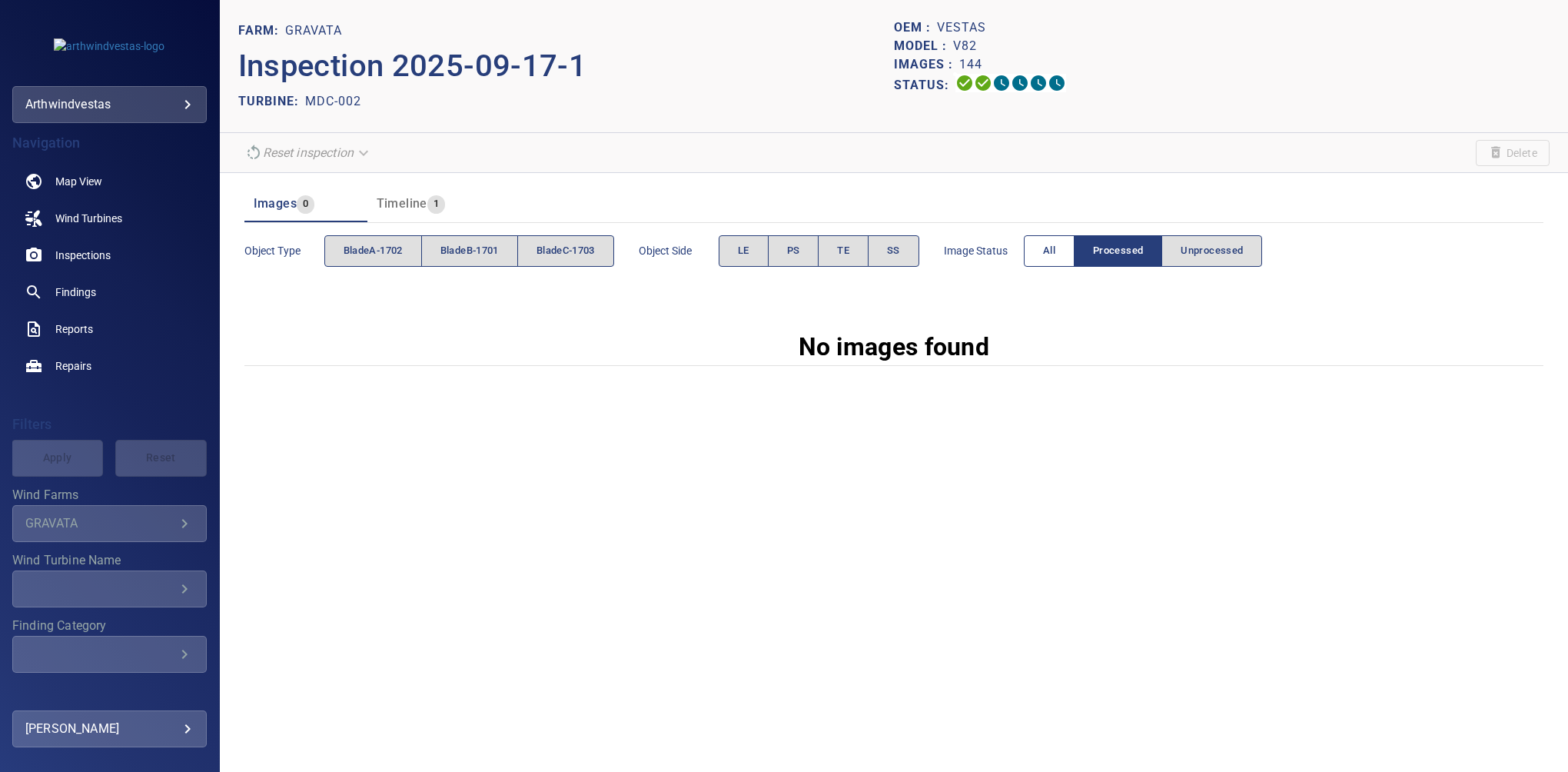
click at [1052, 235] on button "All" at bounding box center [1049, 250] width 51 height 31
click at [1033, 264] on button "All" at bounding box center [1049, 250] width 51 height 31
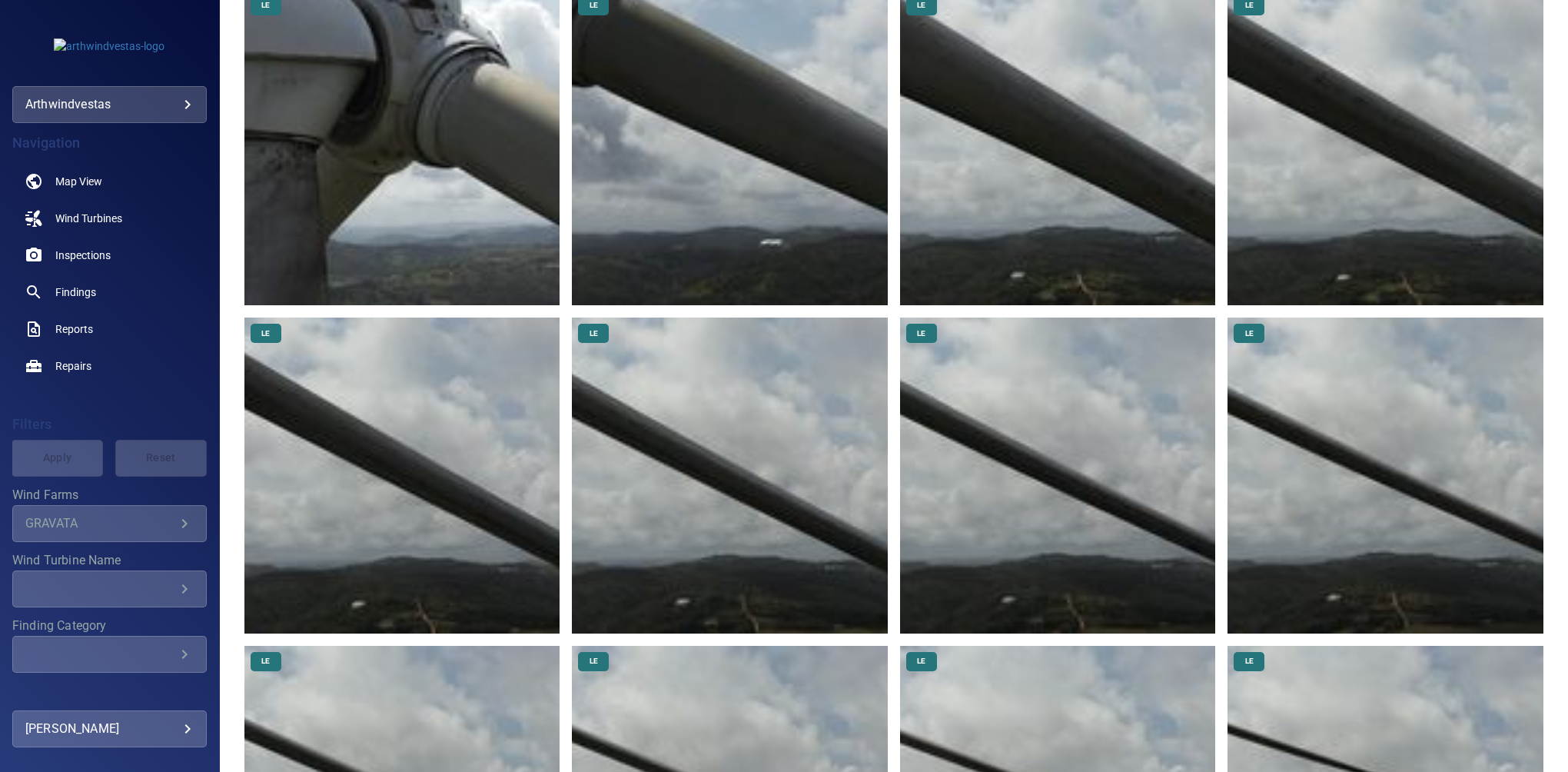
scroll to position [522, 0]
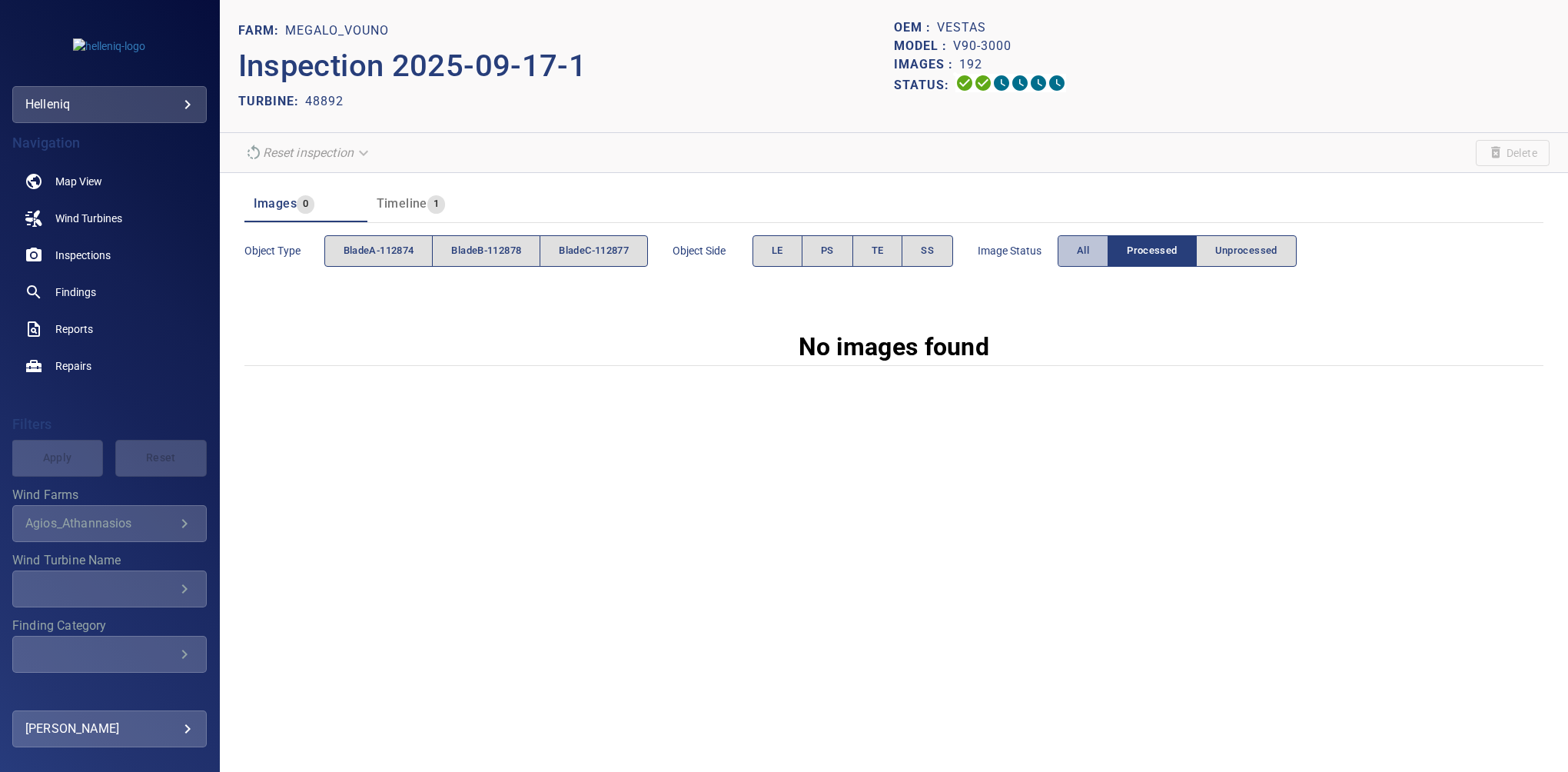
click at [1082, 245] on button "All" at bounding box center [1083, 250] width 51 height 31
